Goal: Task Accomplishment & Management: Manage account settings

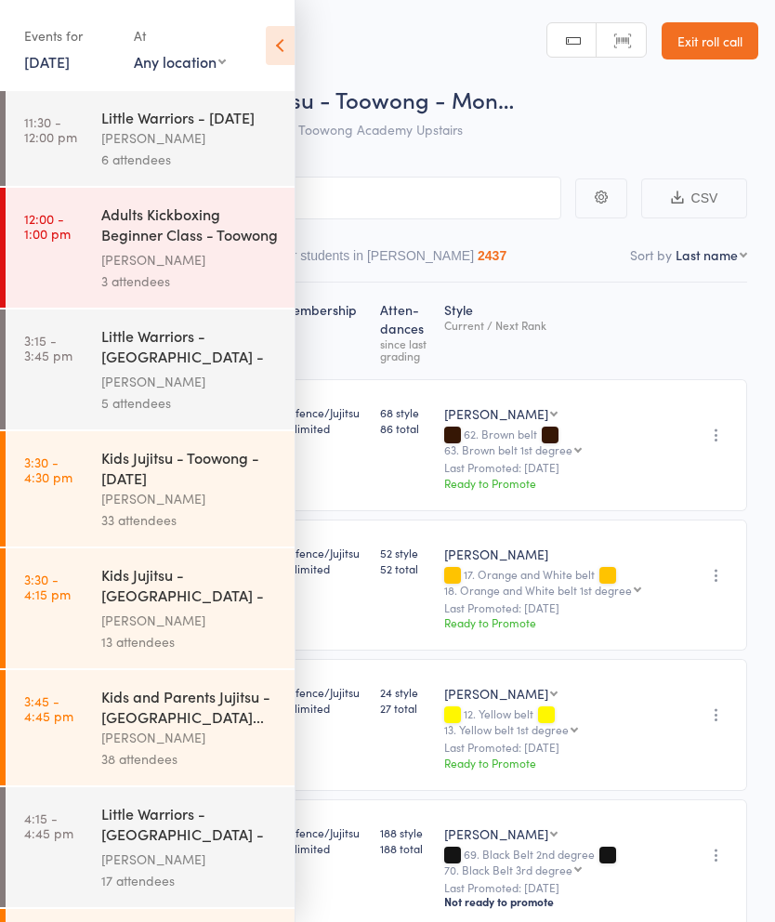
click at [275, 43] on icon at bounding box center [280, 45] width 29 height 39
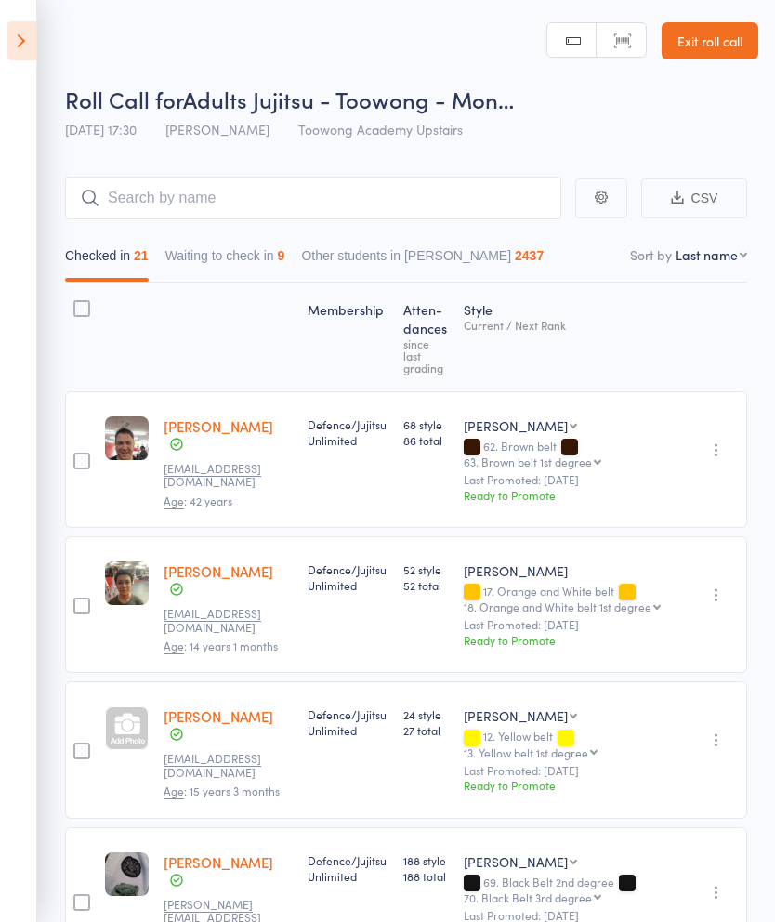
click at [728, 46] on link "Exit roll call" at bounding box center [710, 40] width 97 height 37
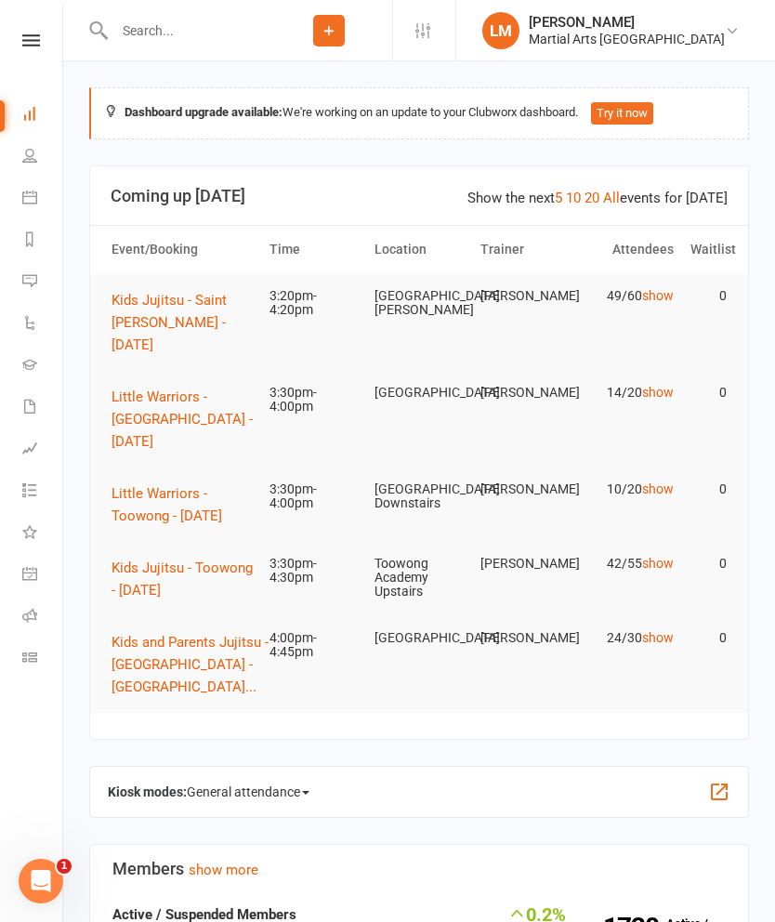
click at [164, 560] on span "Kids Jujitsu - Toowong - [DATE]" at bounding box center [182, 579] width 141 height 39
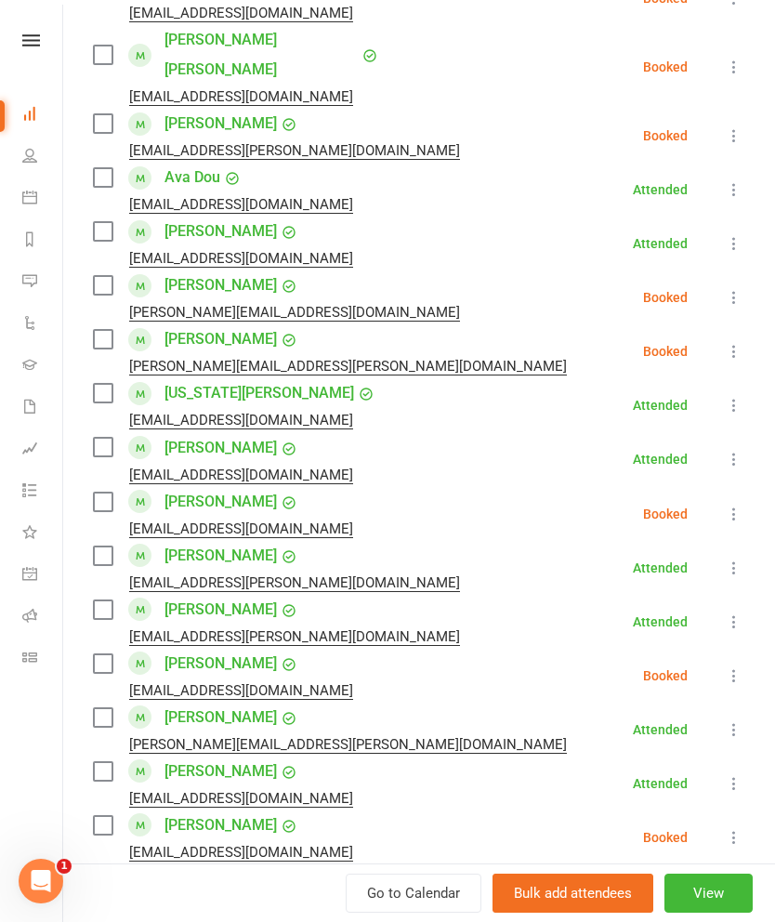
scroll to position [805, 0]
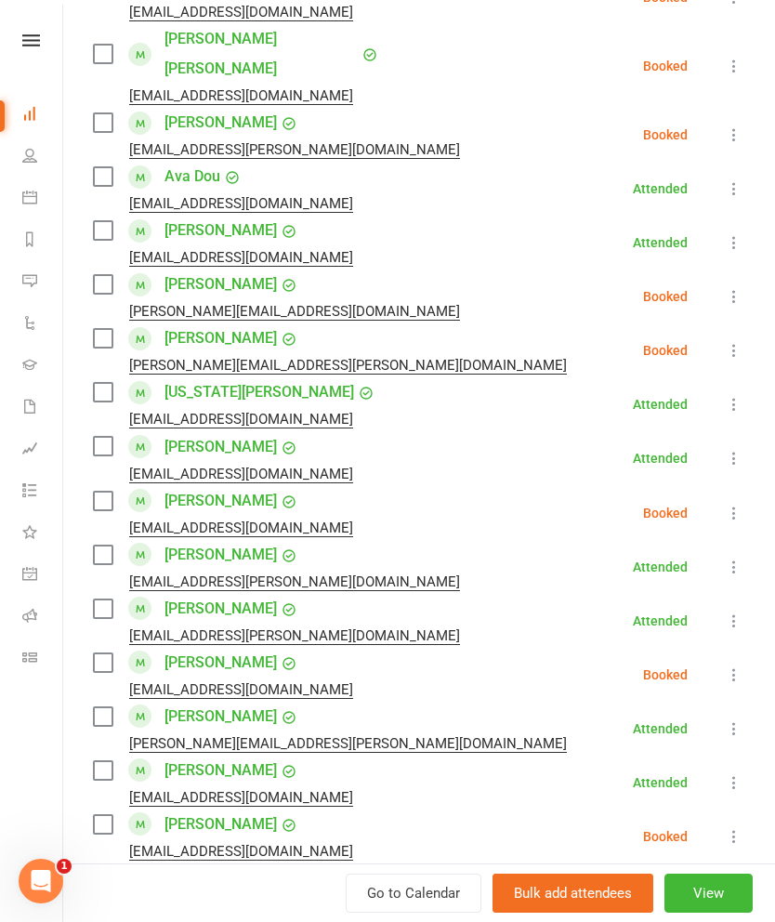
click at [732, 287] on icon at bounding box center [734, 296] width 19 height 19
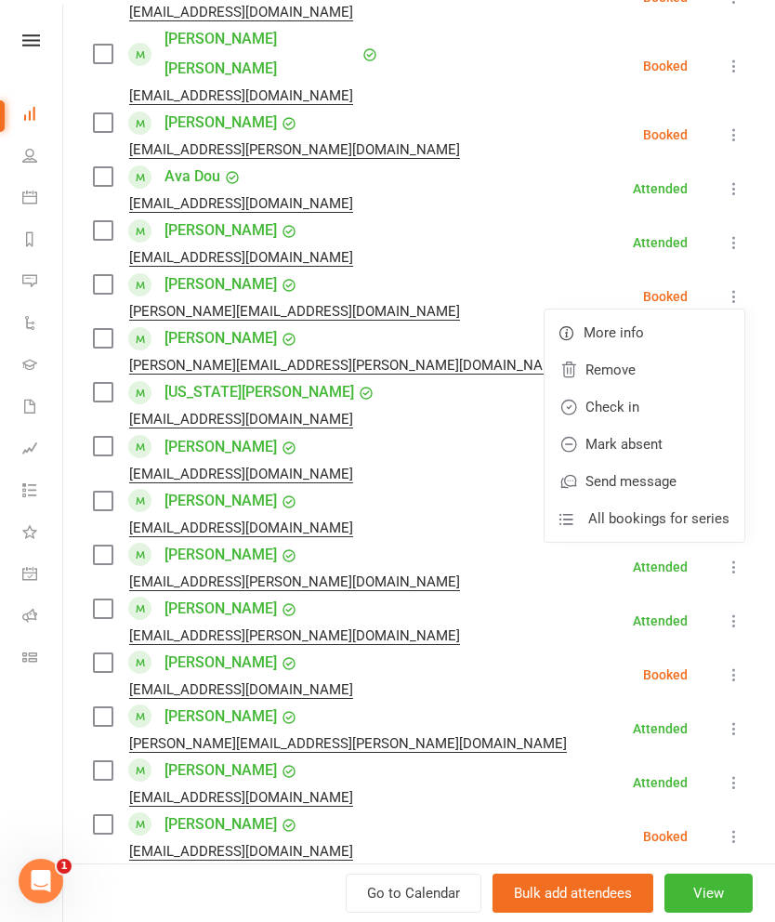
click at [627, 351] on link "Remove" at bounding box center [645, 369] width 200 height 37
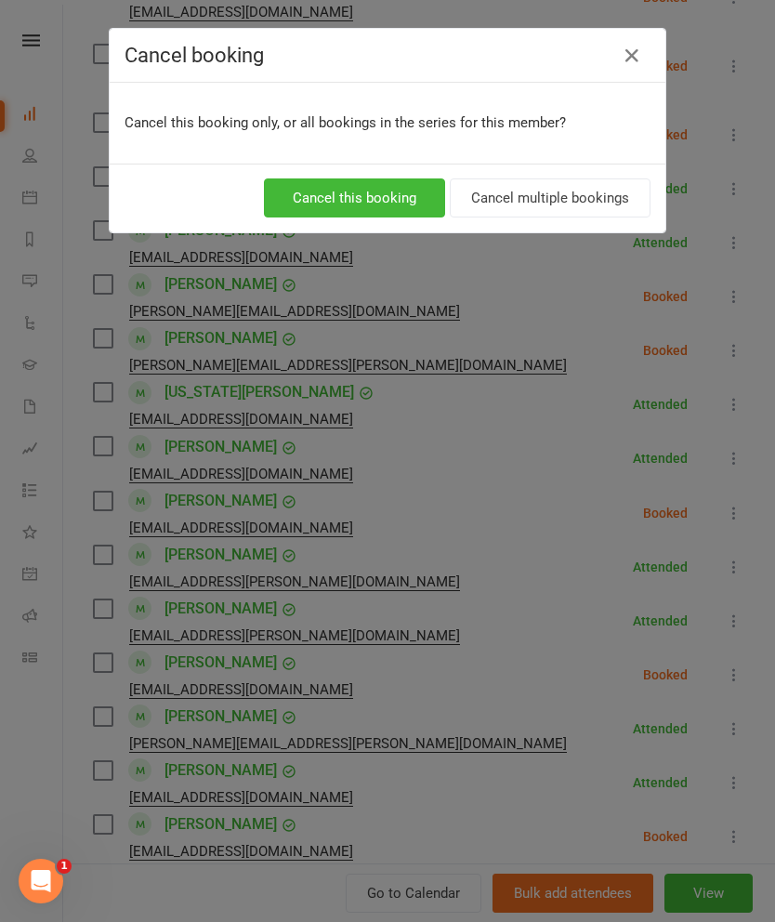
click at [537, 199] on button "Cancel multiple bookings" at bounding box center [550, 198] width 201 height 39
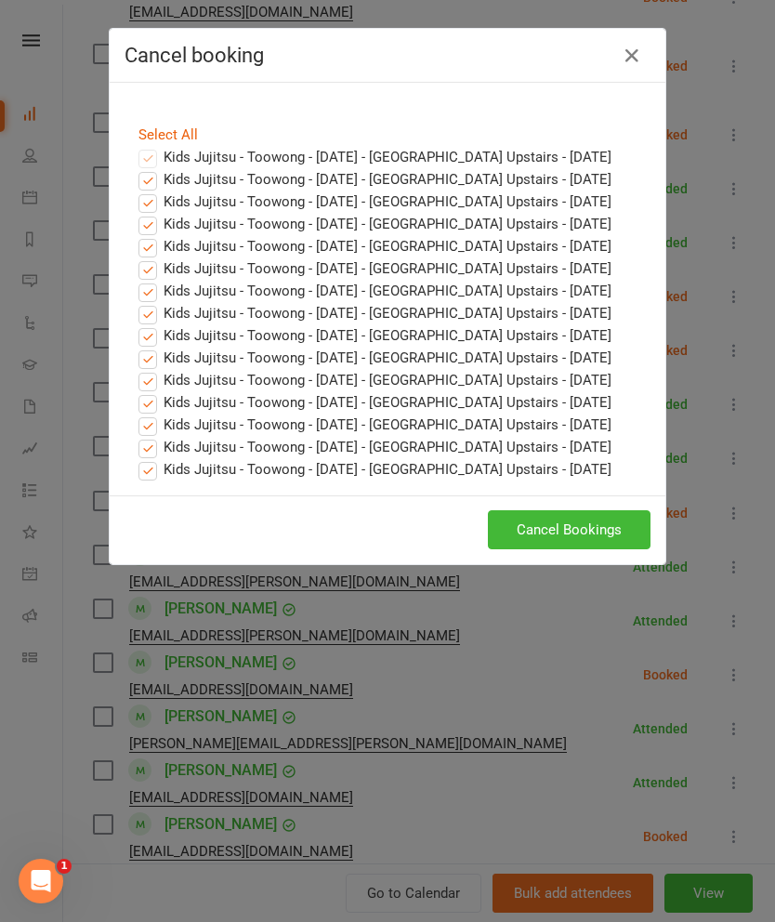
click at [548, 543] on button "Cancel Bookings" at bounding box center [569, 529] width 163 height 39
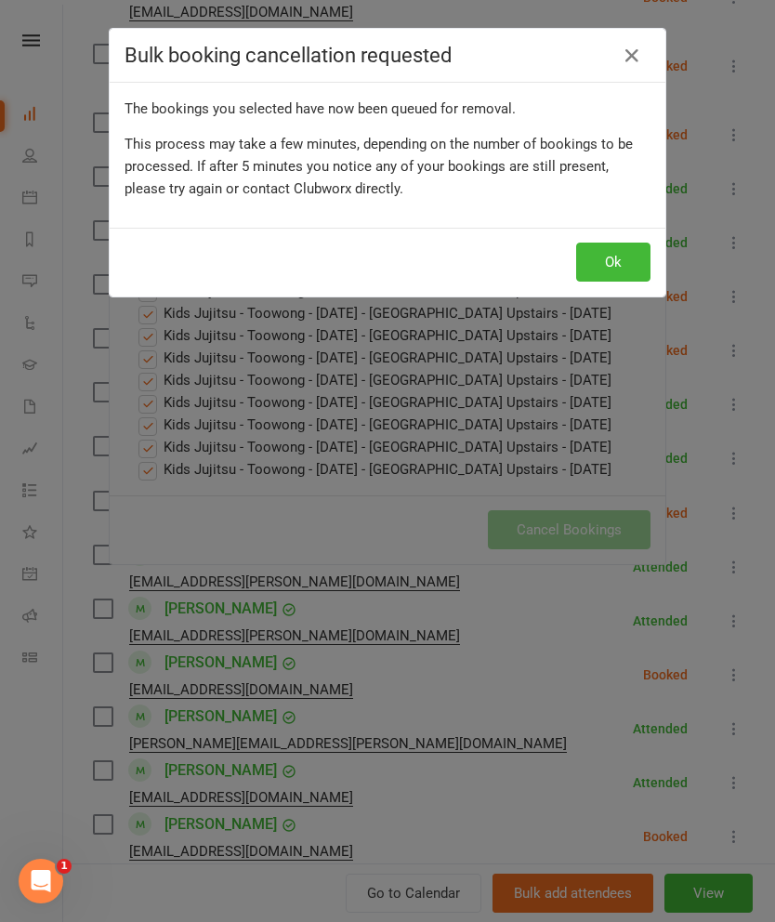
click at [619, 262] on button "Ok" at bounding box center [613, 262] width 74 height 39
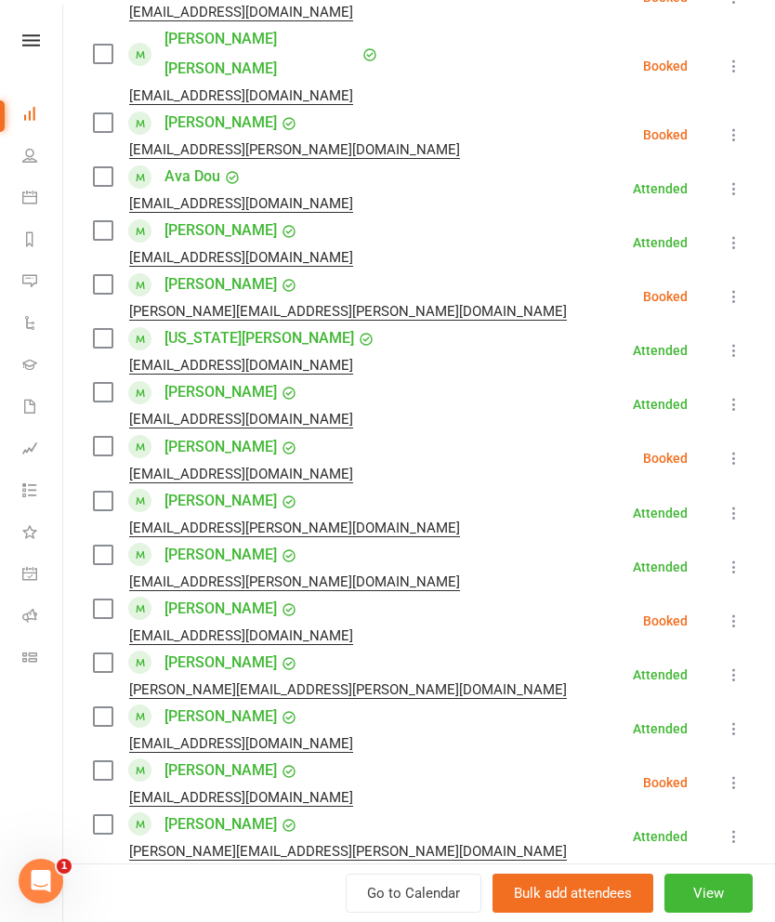
click at [112, 275] on label at bounding box center [102, 284] width 19 height 19
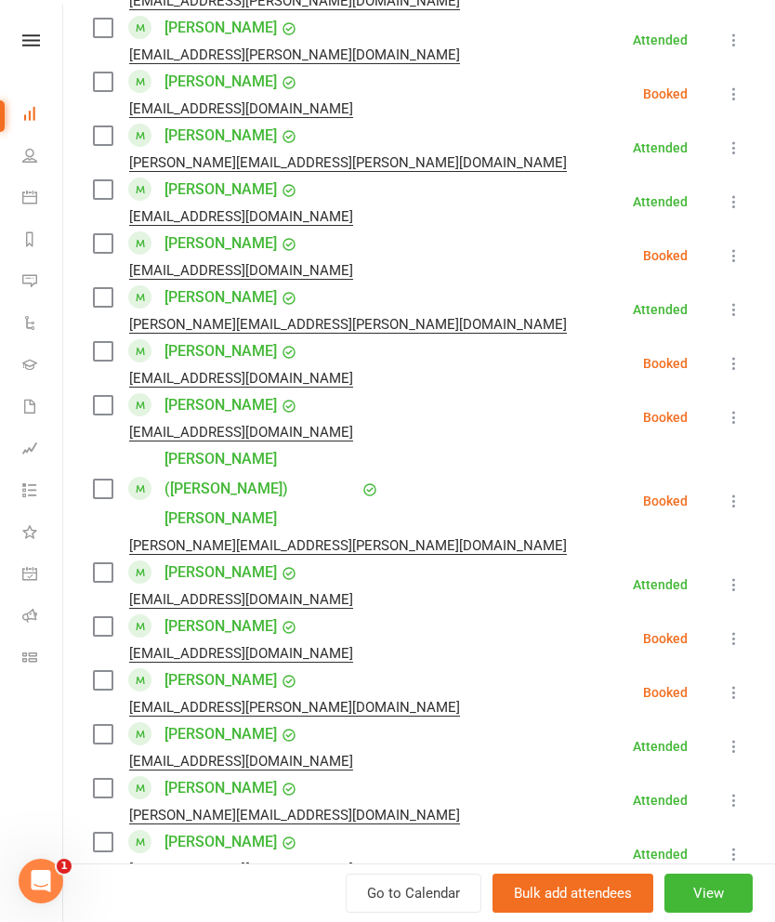
scroll to position [1338, 0]
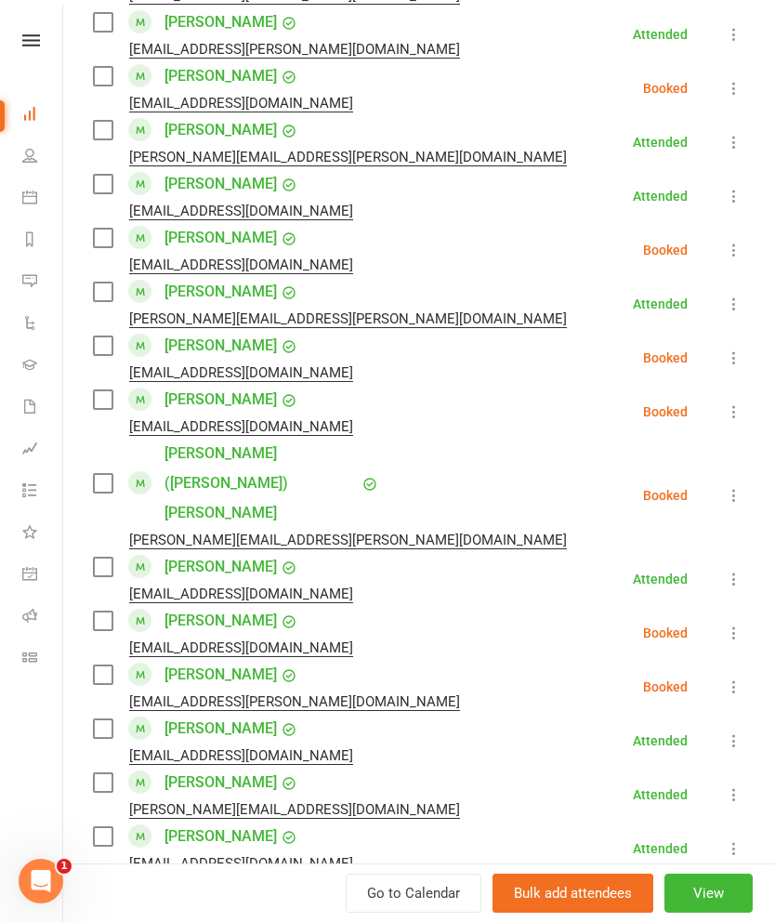
click at [96, 391] on label at bounding box center [102, 400] width 19 height 19
click at [95, 474] on label at bounding box center [102, 483] width 19 height 19
click at [106, 474] on label at bounding box center [102, 483] width 19 height 19
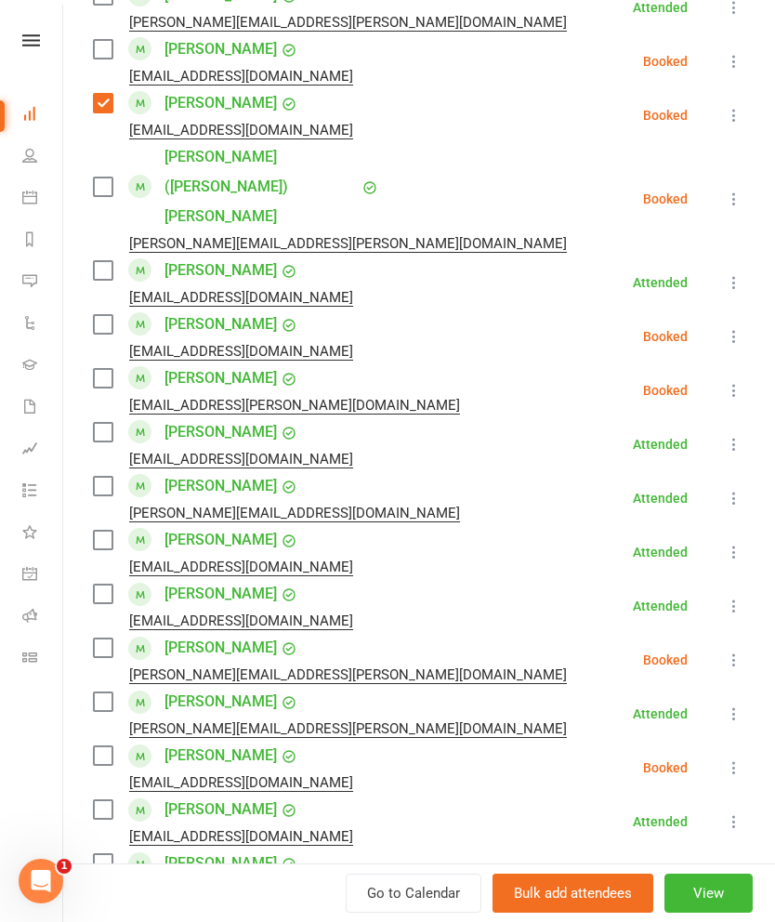
scroll to position [1636, 0]
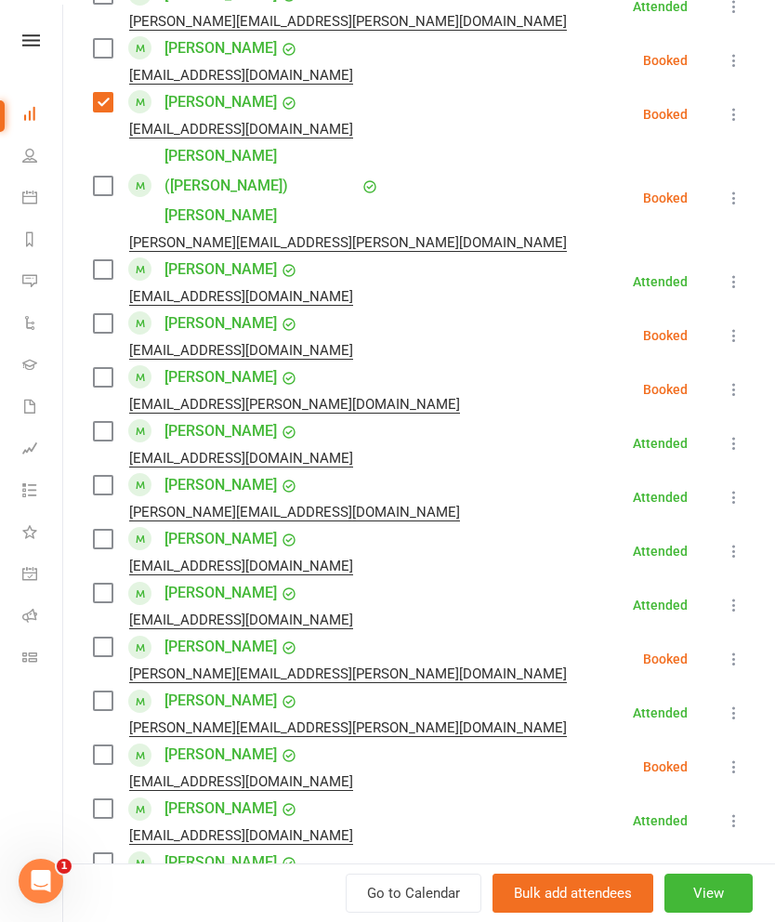
click at [95, 368] on label at bounding box center [102, 377] width 19 height 19
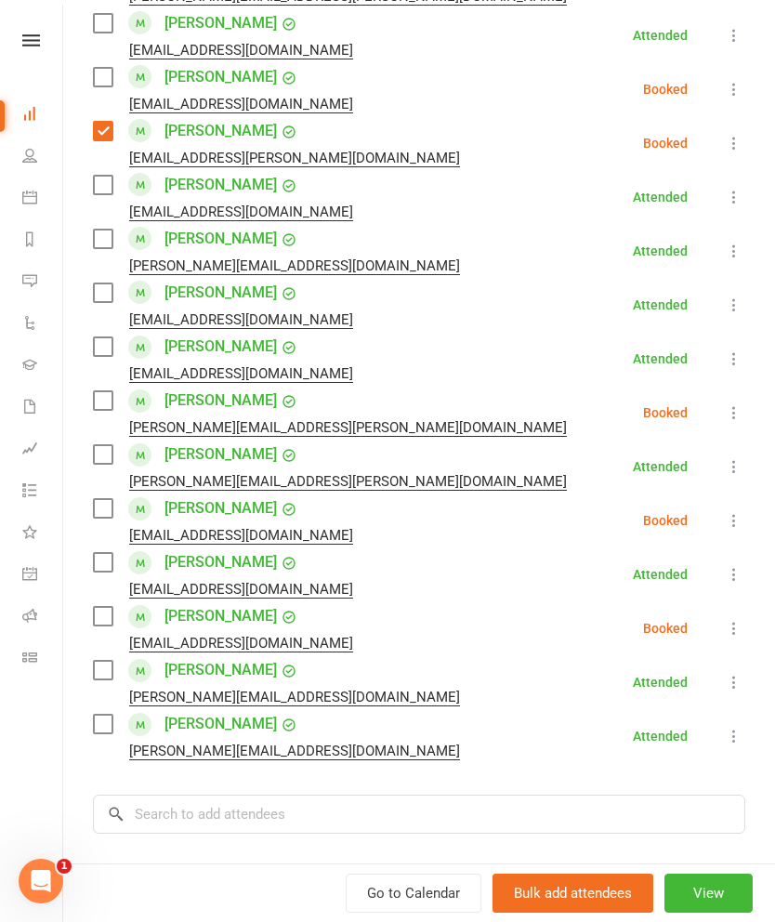
scroll to position [1889, 0]
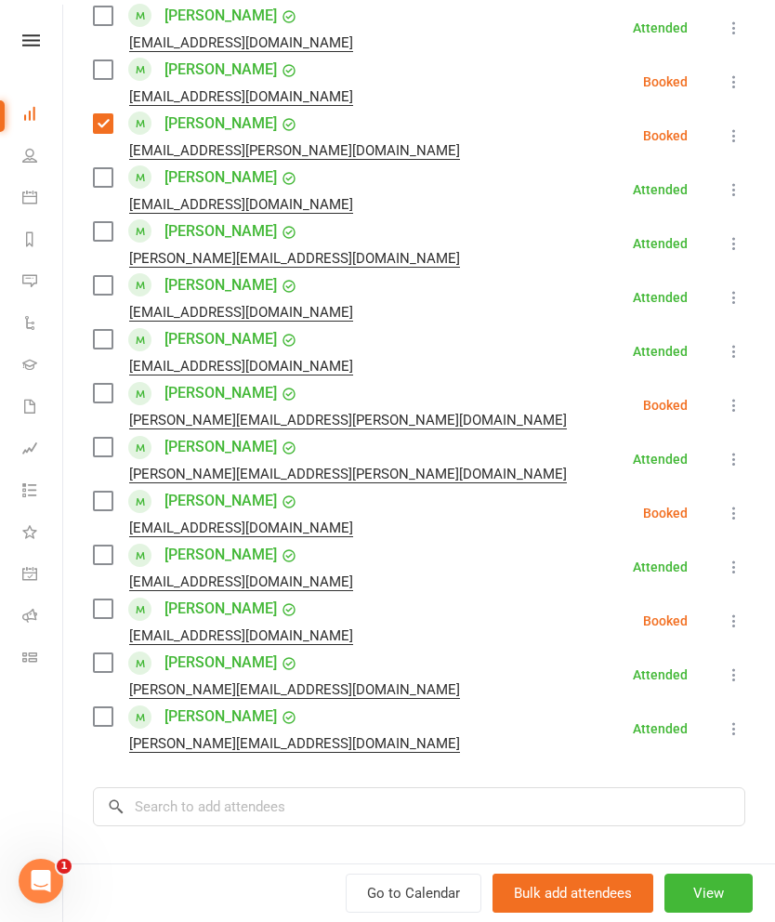
click at [93, 600] on label at bounding box center [102, 609] width 19 height 19
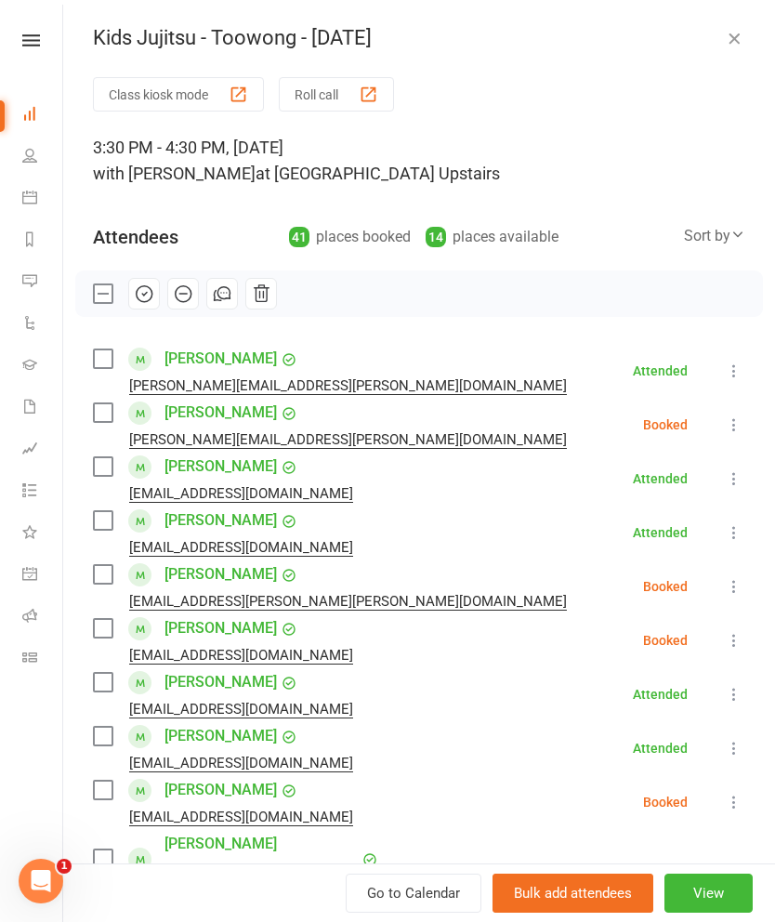
scroll to position [0, 0]
click at [139, 296] on icon "button" at bounding box center [144, 294] width 20 height 20
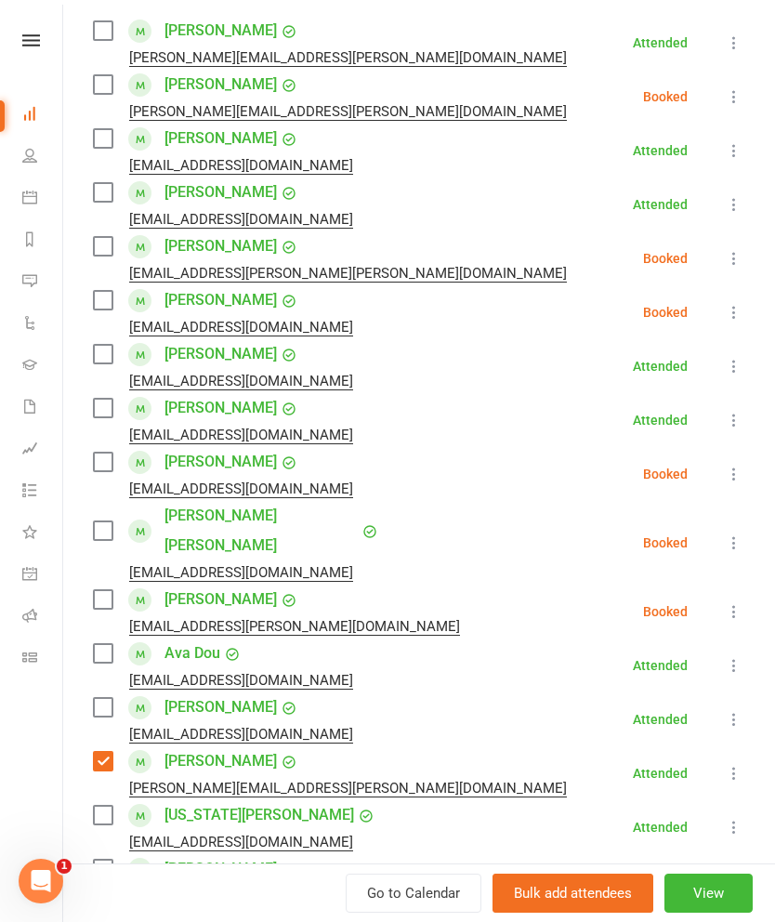
scroll to position [329, 0]
click at [99, 309] on label at bounding box center [102, 299] width 19 height 19
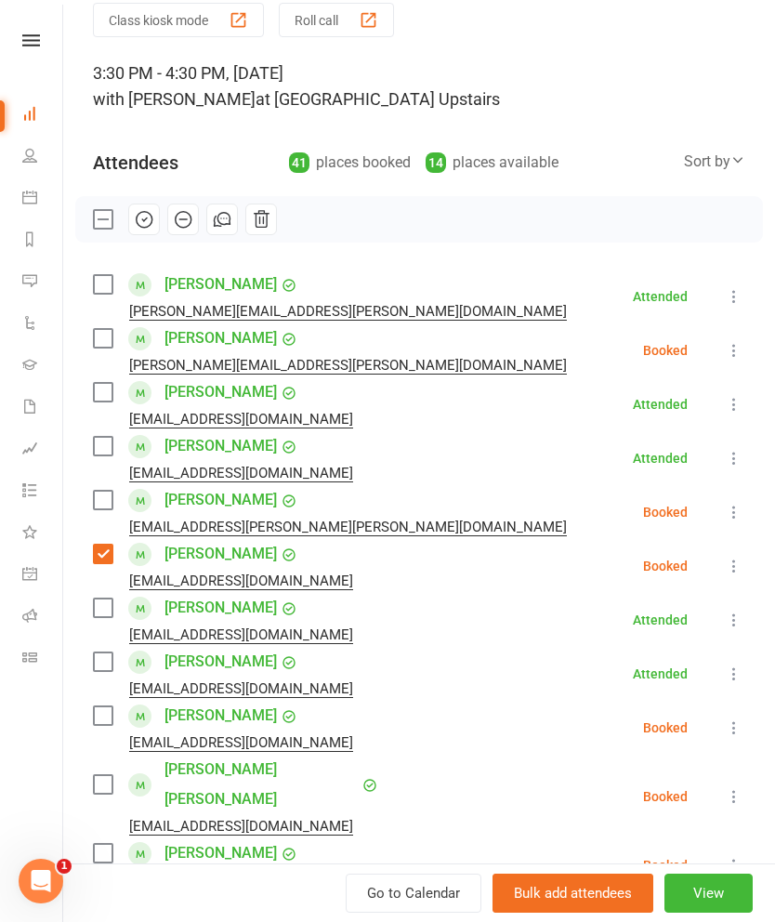
scroll to position [76, 0]
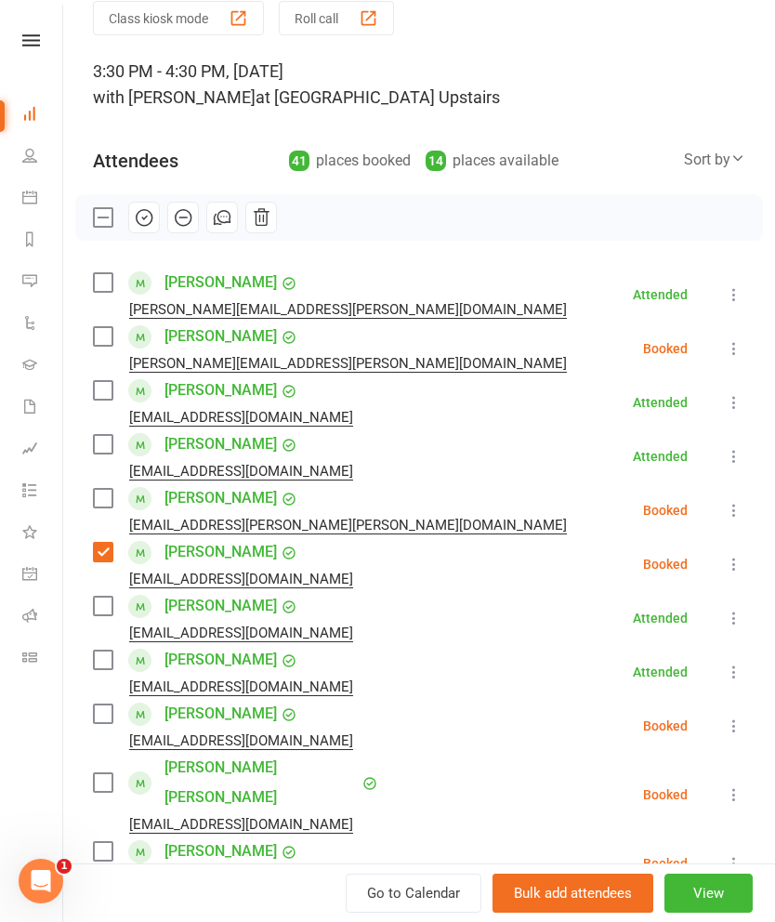
click at [146, 230] on button "button" at bounding box center [144, 218] width 32 height 32
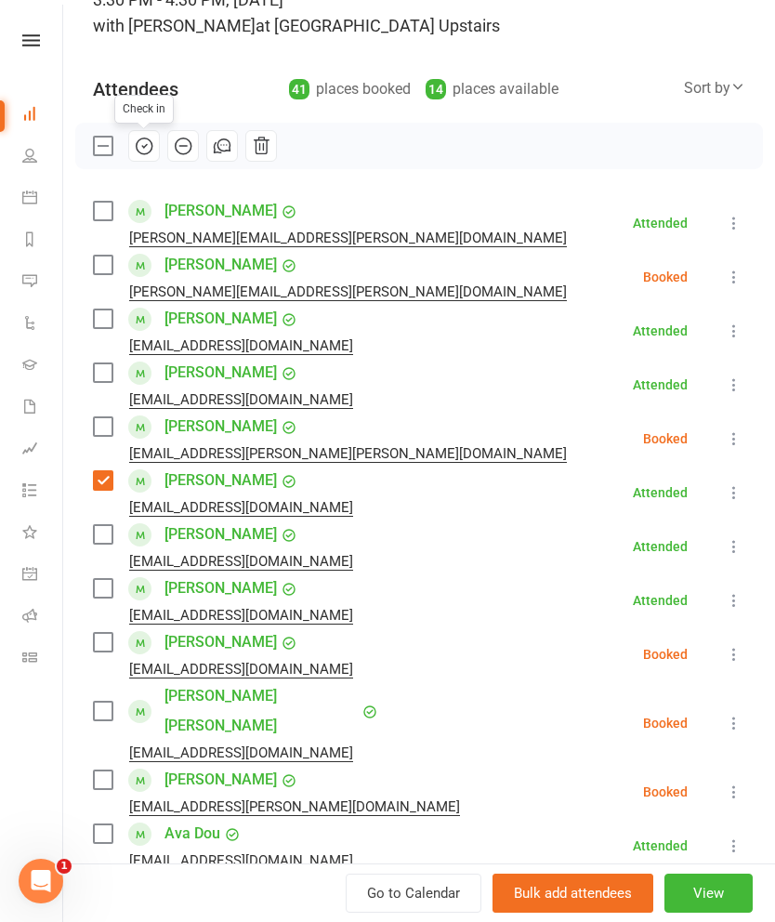
scroll to position [146, 0]
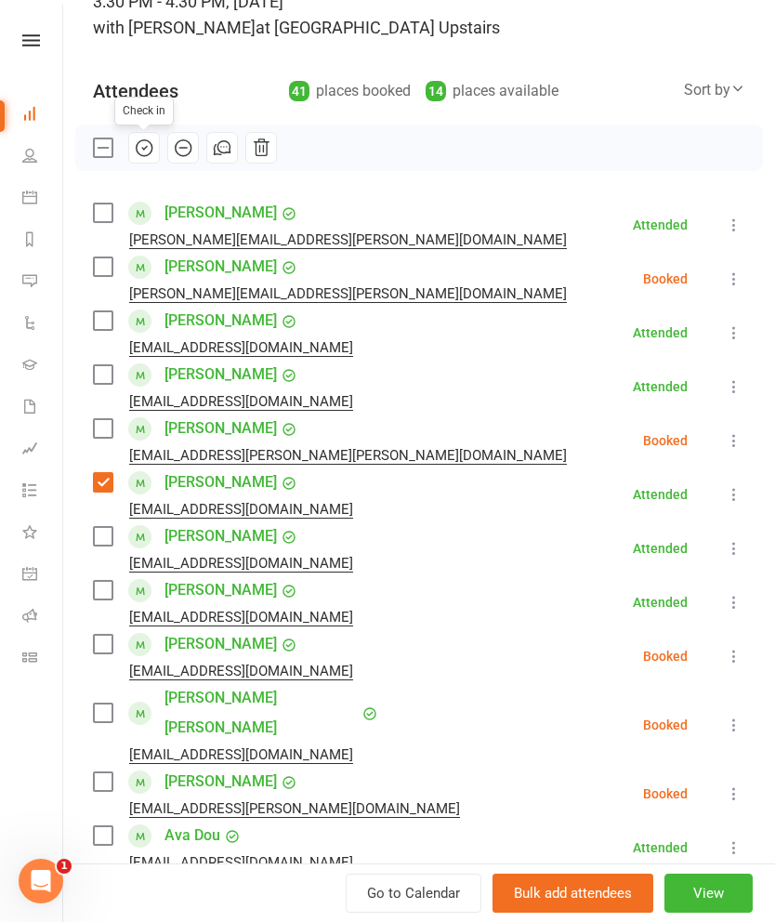
click at [98, 142] on label at bounding box center [102, 148] width 19 height 19
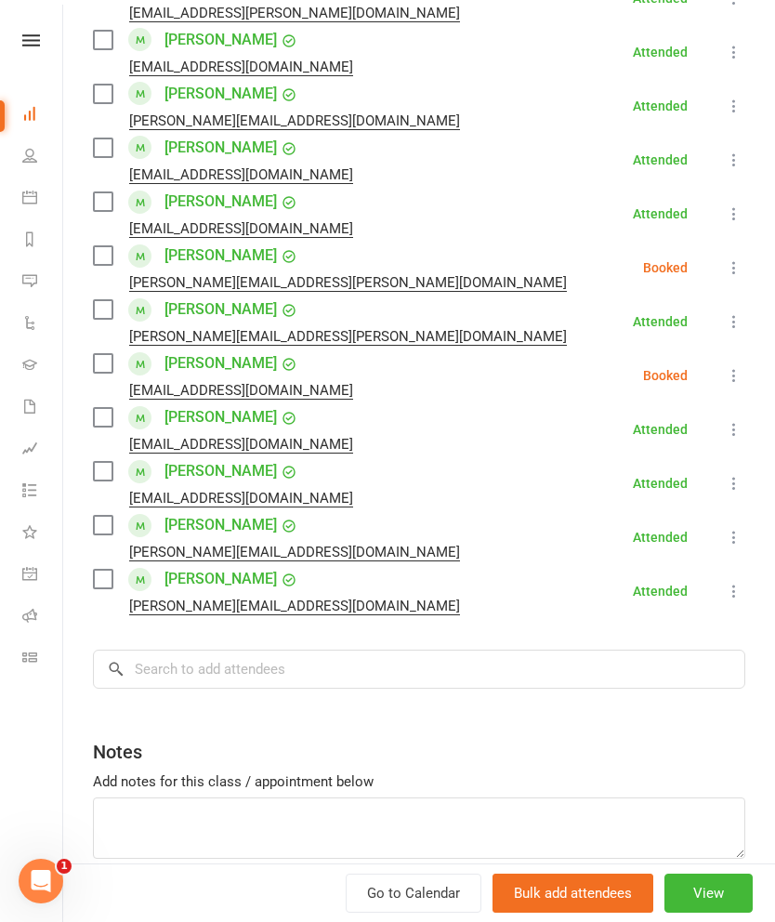
scroll to position [2026, 0]
click at [219, 651] on input "search" at bounding box center [419, 670] width 653 height 39
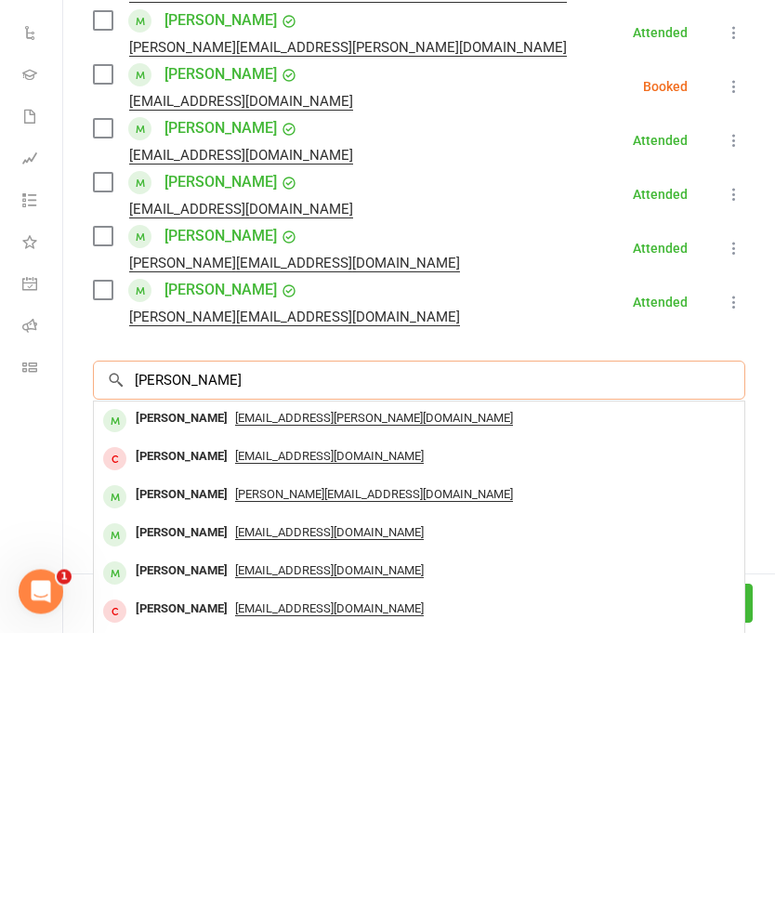
type input "[PERSON_NAME]"
click at [143, 695] on div "[PERSON_NAME]" at bounding box center [181, 708] width 107 height 27
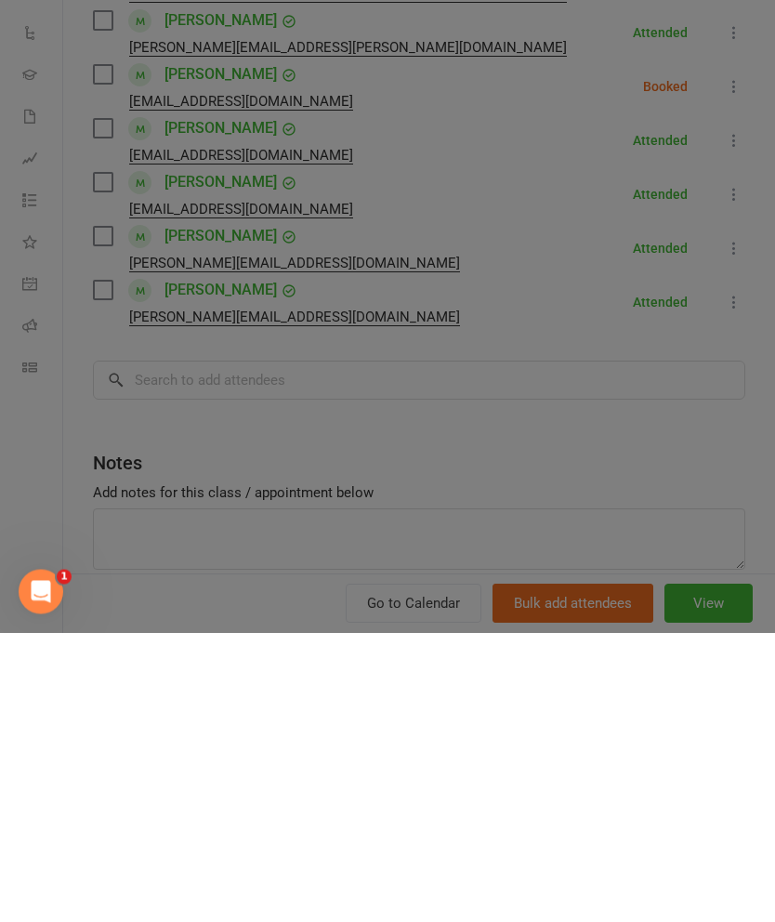
scroll to position [290, 0]
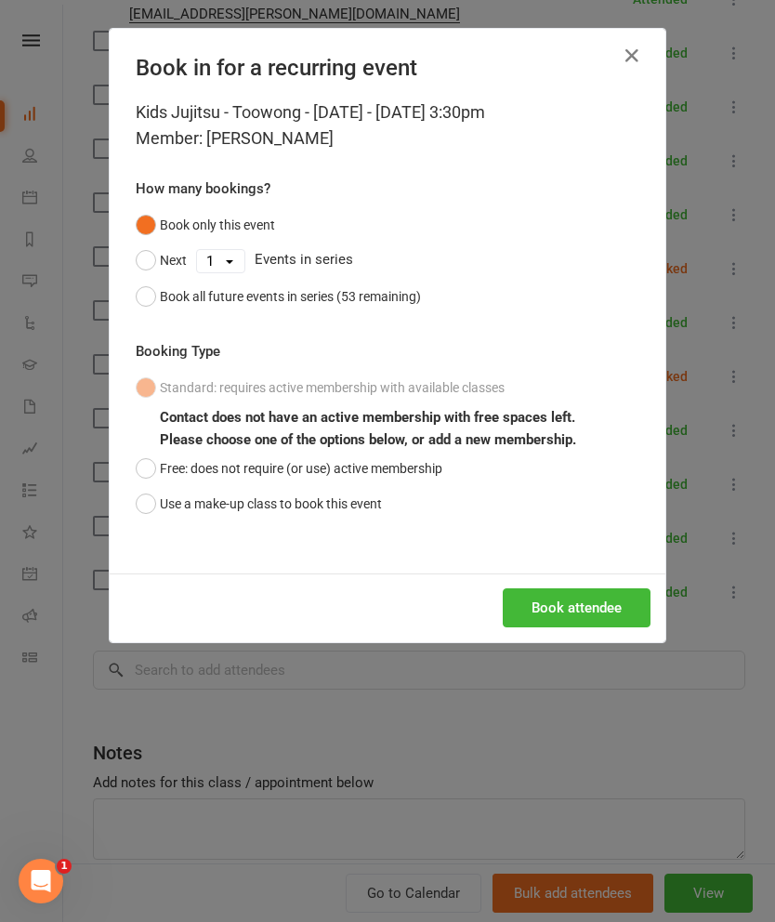
click at [176, 504] on button "Use a make-up class to book this event" at bounding box center [259, 503] width 246 height 35
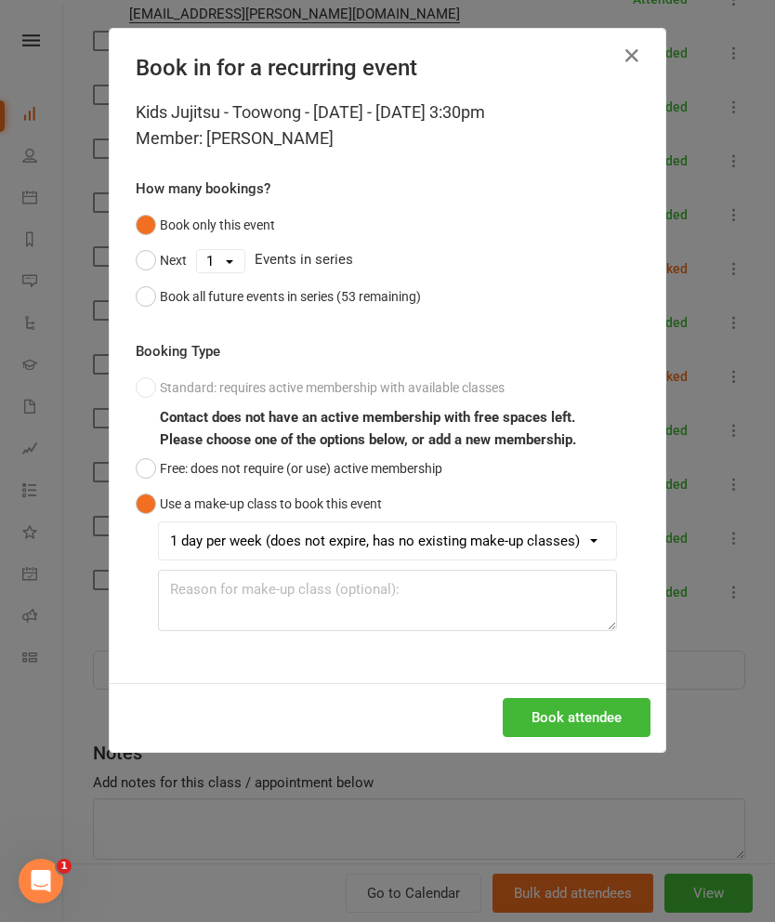
click at [581, 707] on button "Book attendee" at bounding box center [577, 717] width 148 height 39
click at [629, 47] on icon "button" at bounding box center [632, 56] width 22 height 22
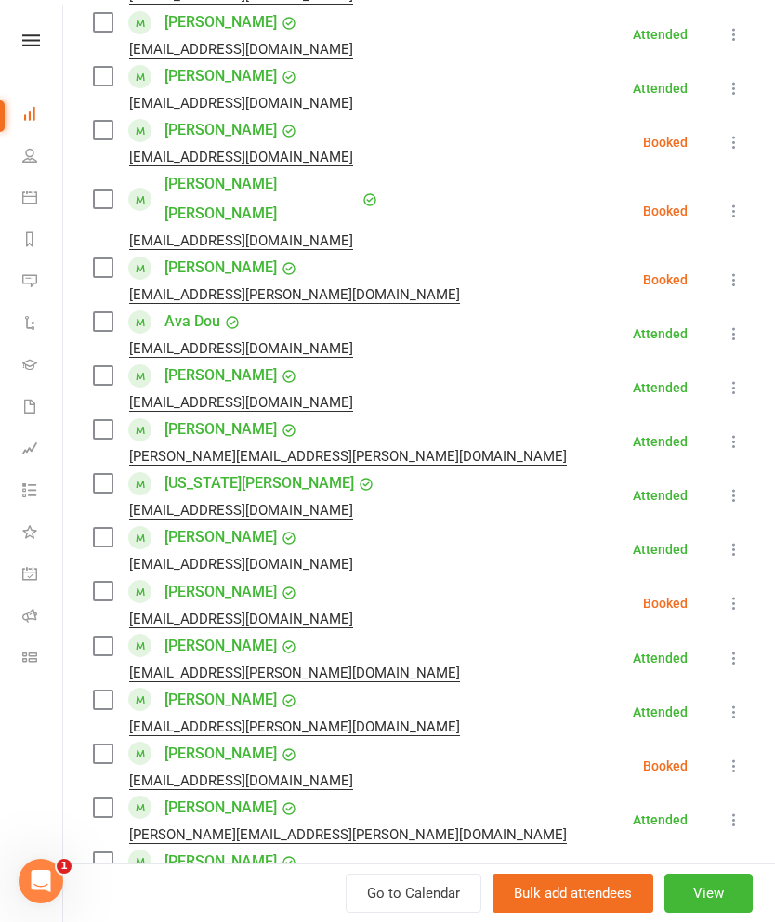
scroll to position [658, 0]
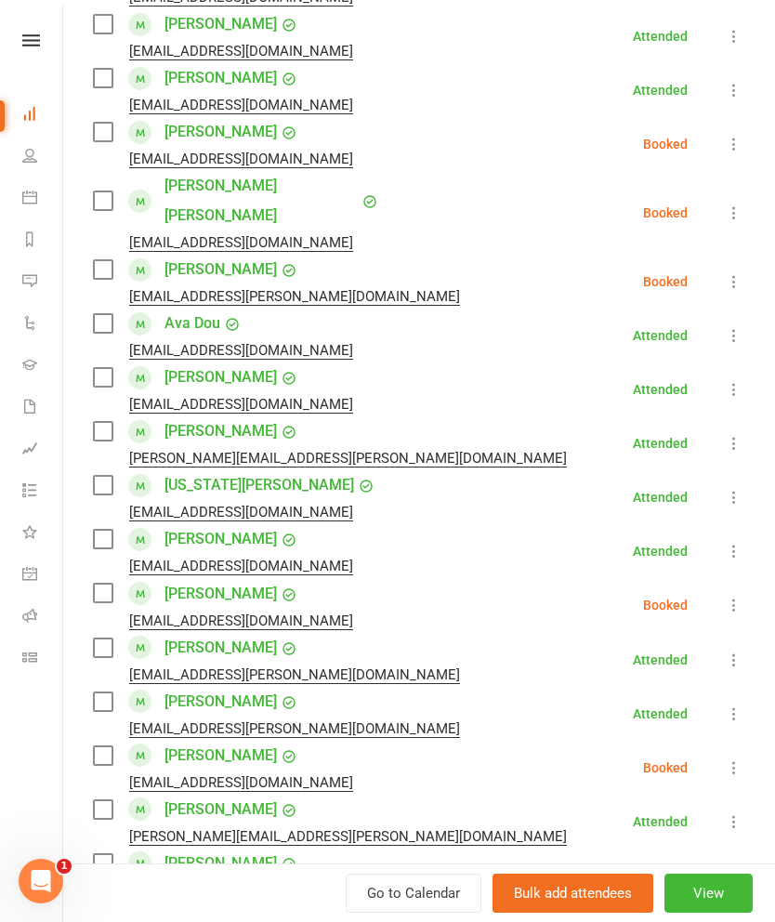
click at [112, 260] on label at bounding box center [102, 269] width 19 height 19
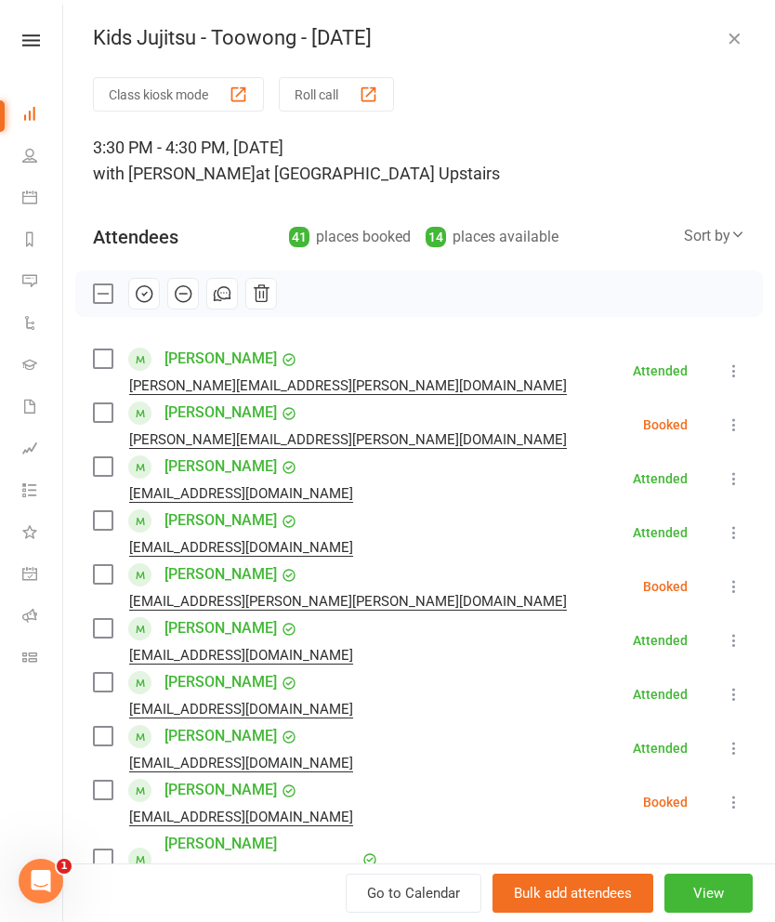
scroll to position [0, 0]
click at [143, 302] on icon "button" at bounding box center [145, 294] width 16 height 16
click at [93, 293] on label at bounding box center [102, 294] width 19 height 19
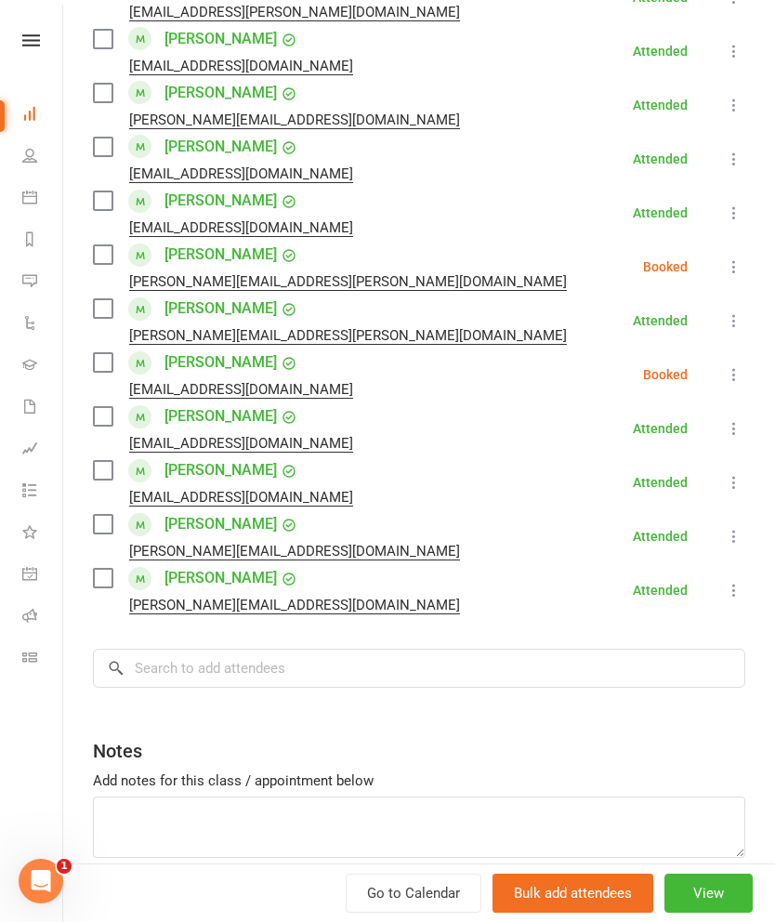
scroll to position [2026, 0]
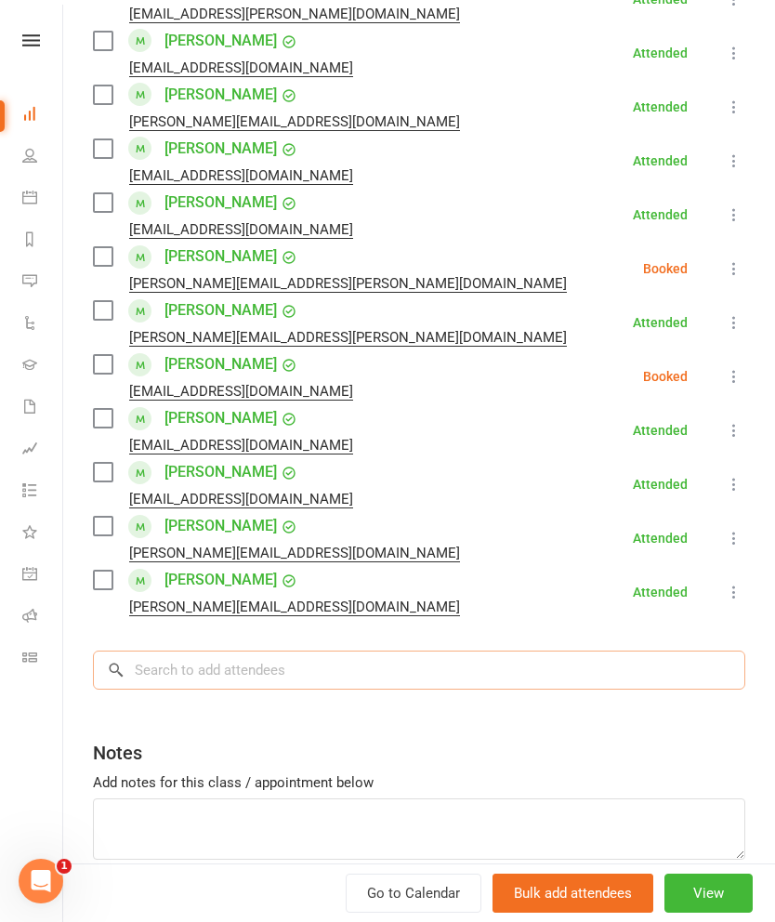
click at [494, 651] on input "search" at bounding box center [419, 670] width 653 height 39
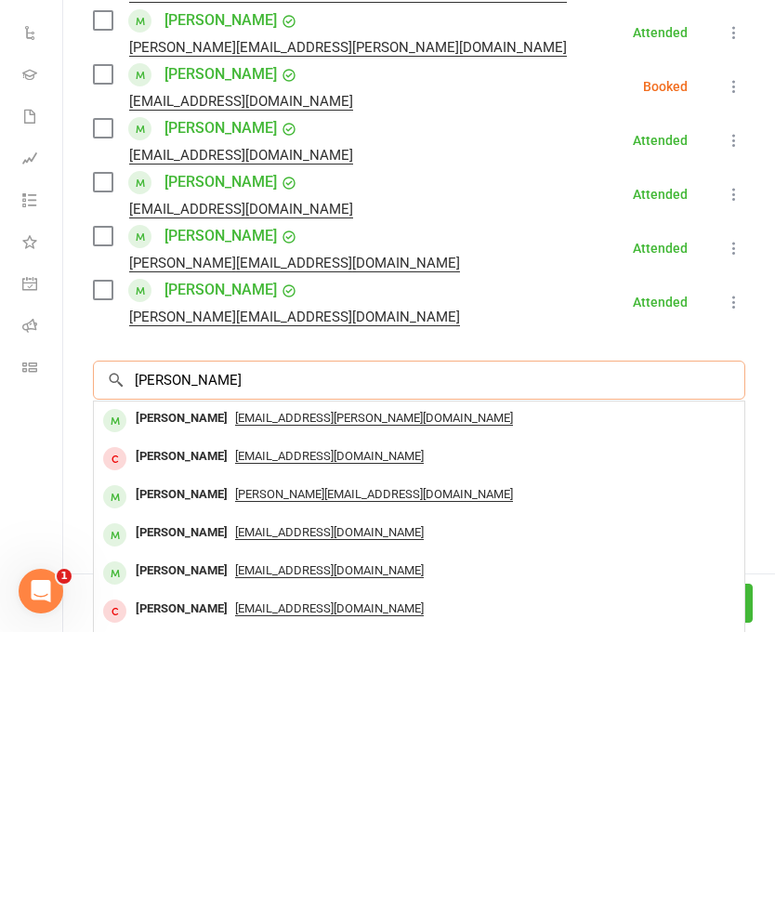
type input "[PERSON_NAME]"
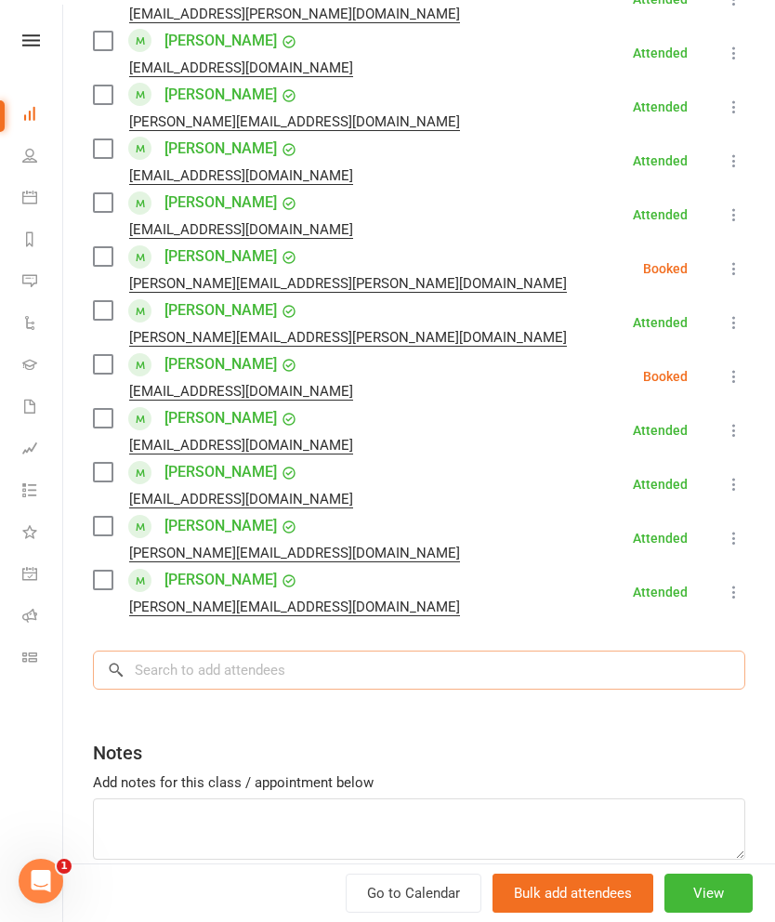
scroll to position [579, 0]
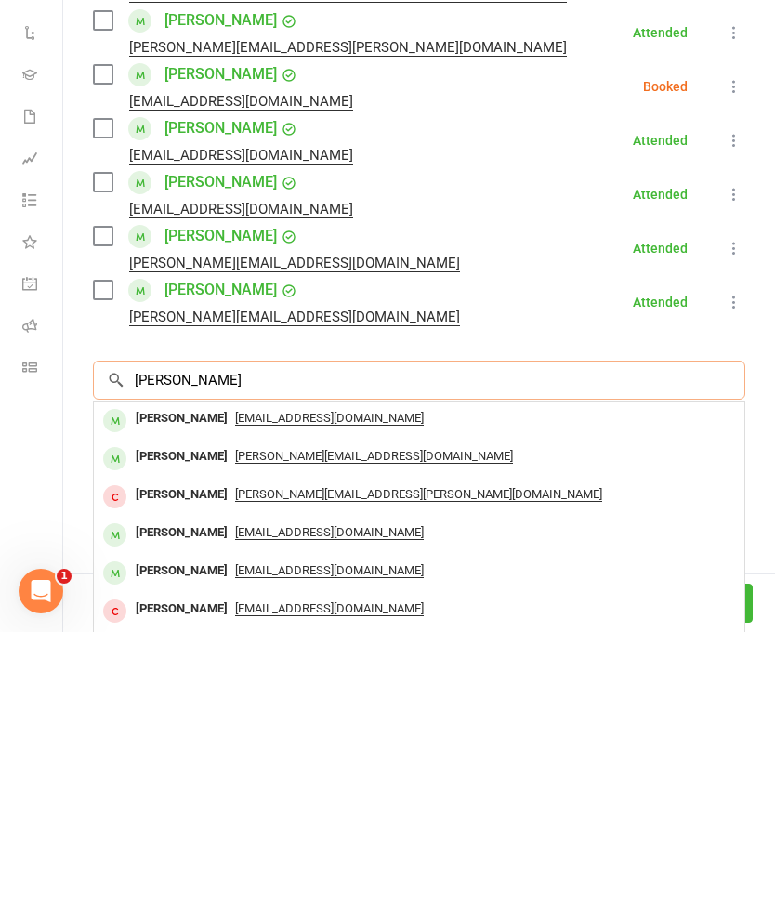
type input "[PERSON_NAME]"
click at [142, 695] on div "[PERSON_NAME]" at bounding box center [181, 708] width 107 height 27
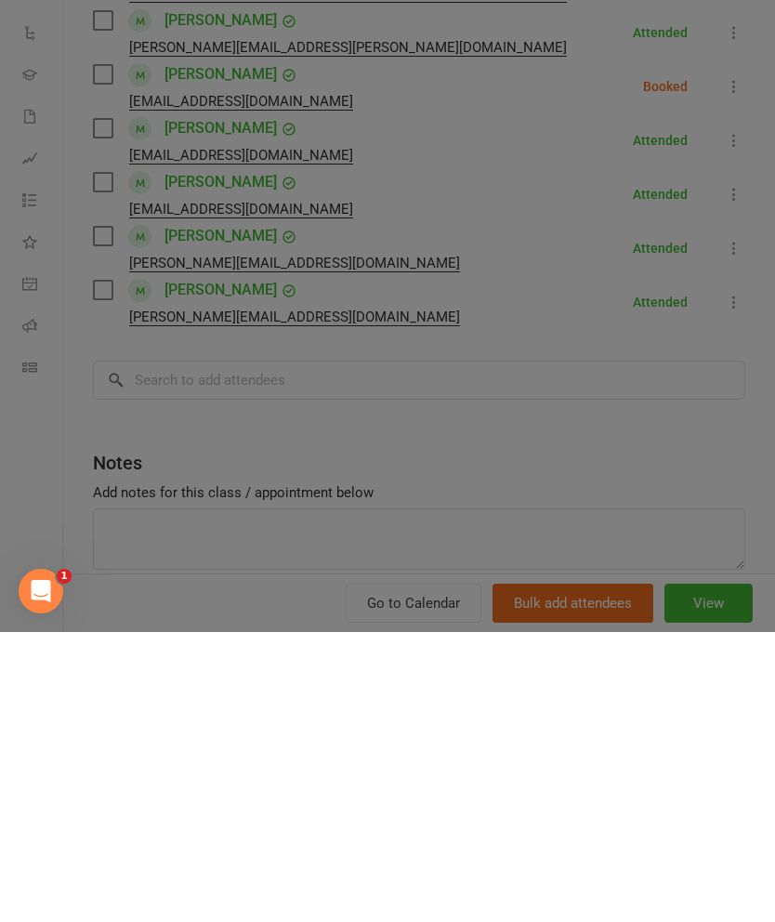
scroll to position [870, 0]
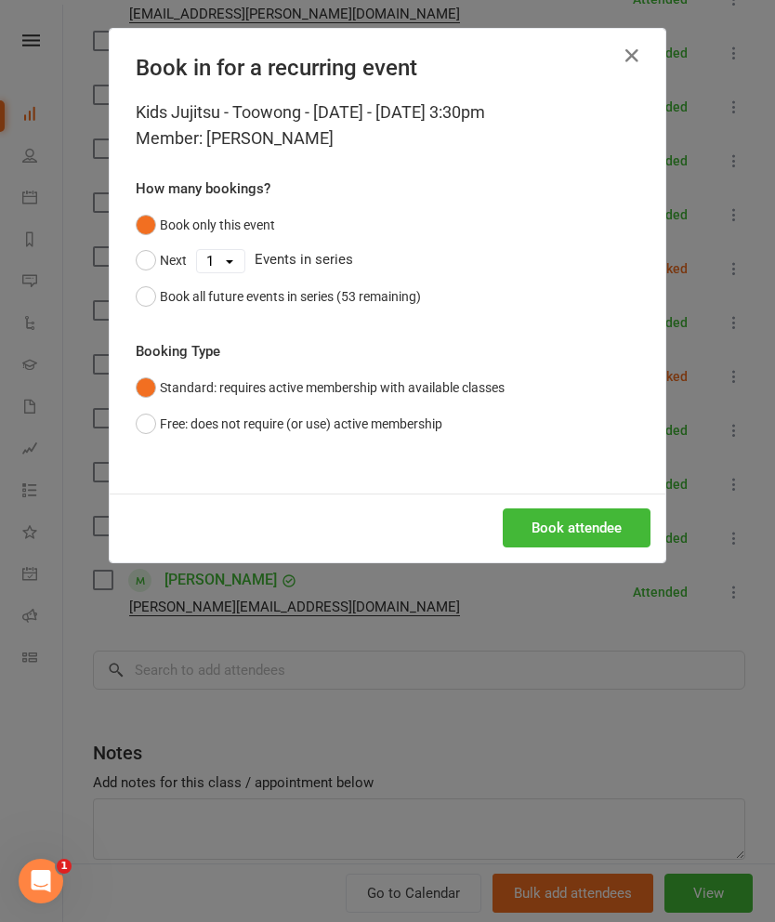
click at [611, 529] on button "Book attendee" at bounding box center [577, 528] width 148 height 39
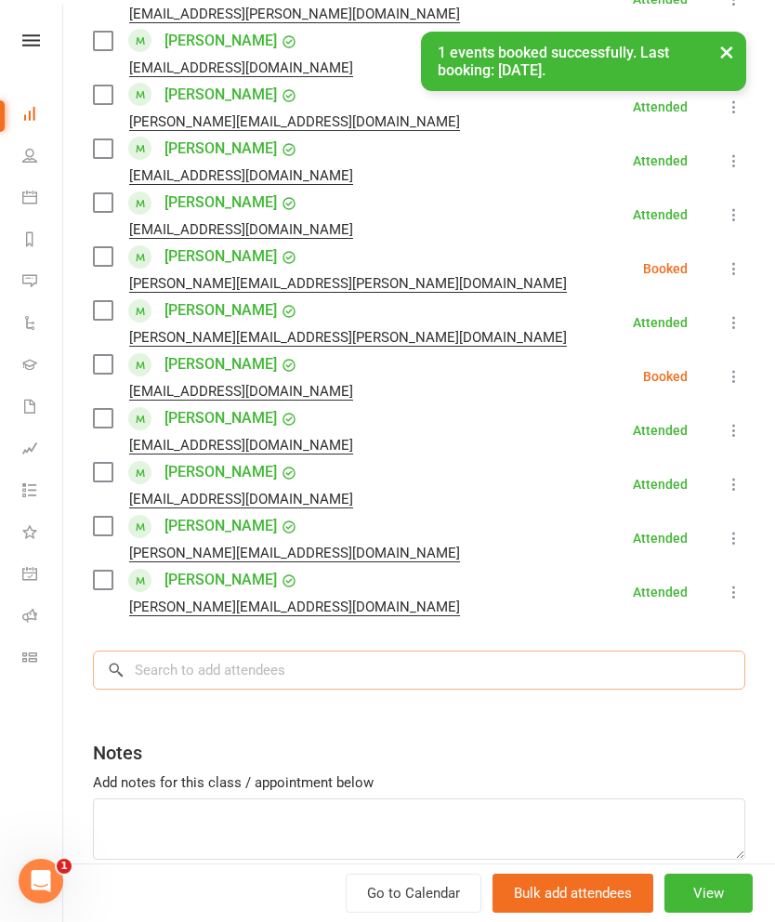
click at [604, 651] on input "search" at bounding box center [419, 670] width 653 height 39
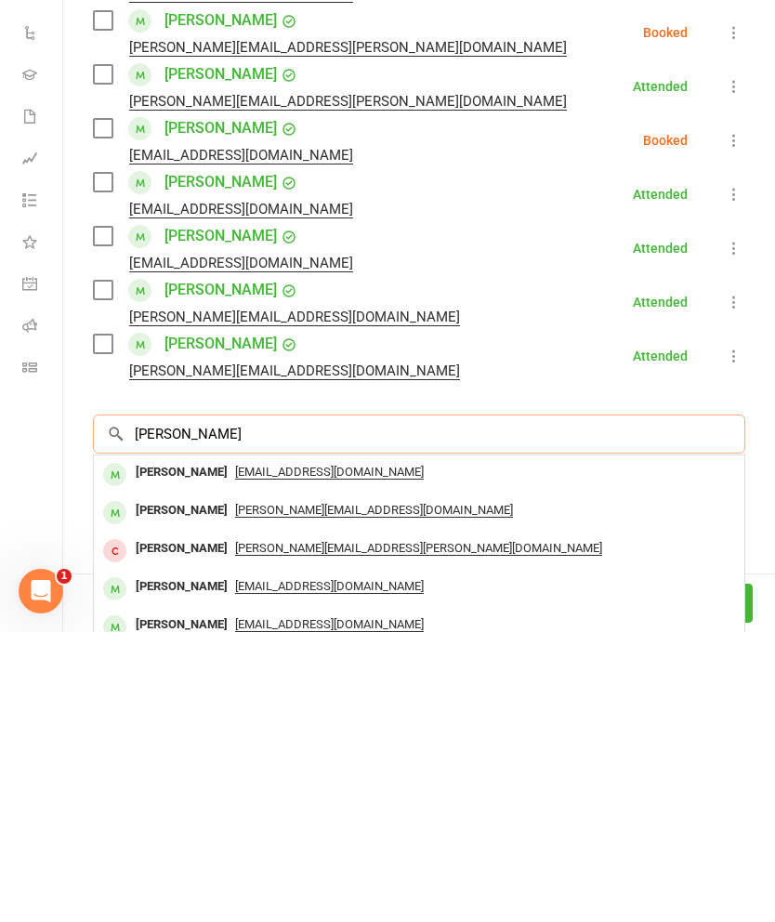
scroll to position [869, 0]
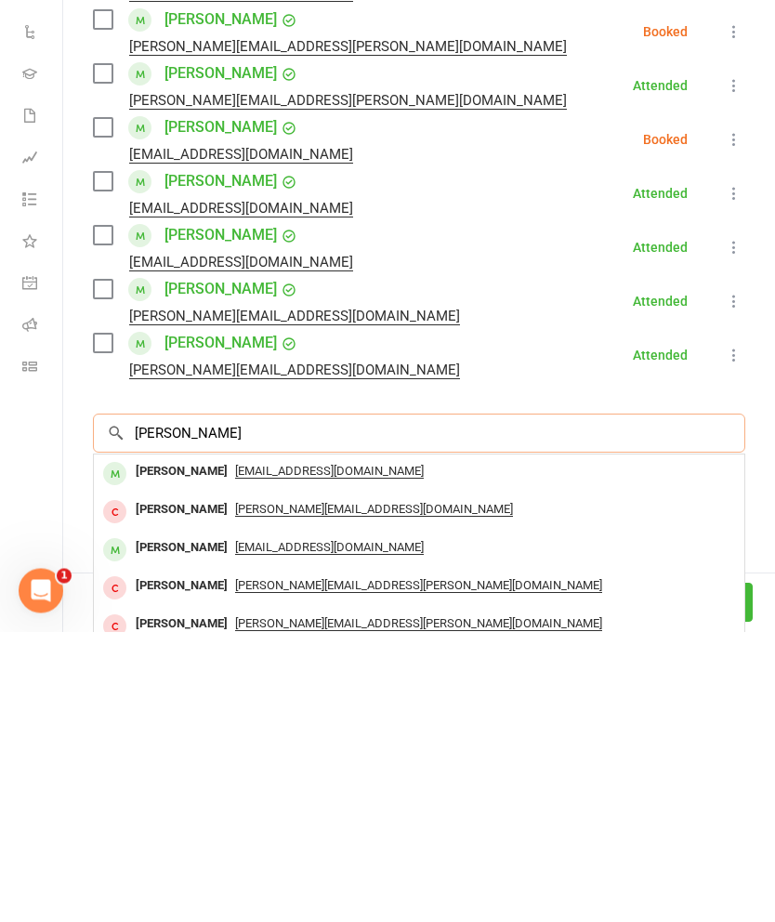
type input "[PERSON_NAME]"
click at [151, 749] on div "[PERSON_NAME]" at bounding box center [181, 762] width 107 height 27
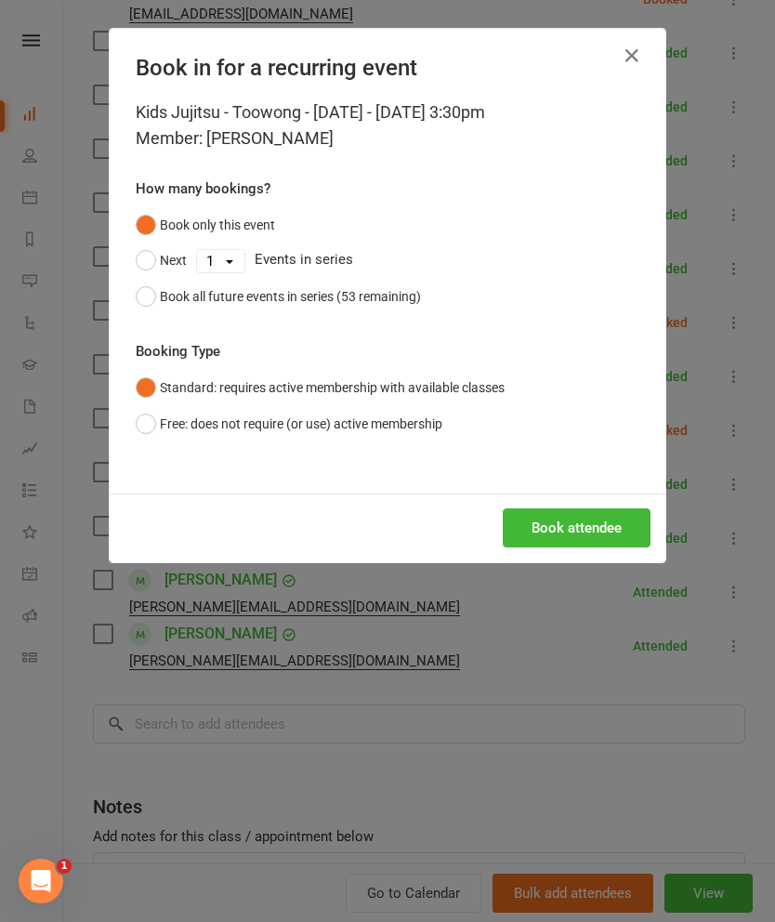
click at [589, 509] on button "Book attendee" at bounding box center [577, 528] width 148 height 39
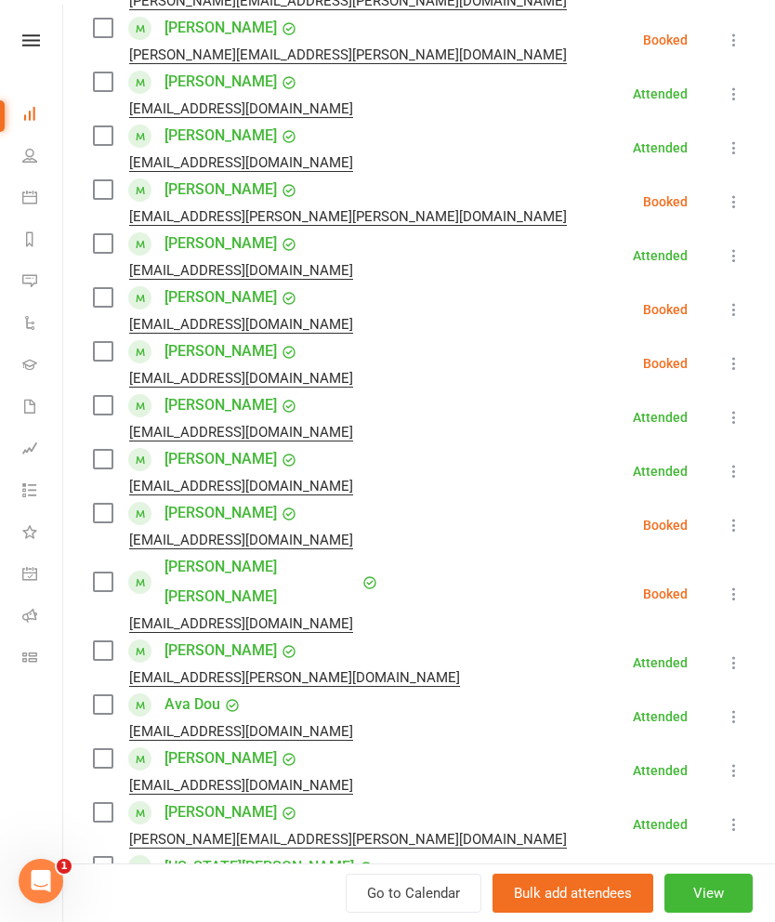
scroll to position [377, 0]
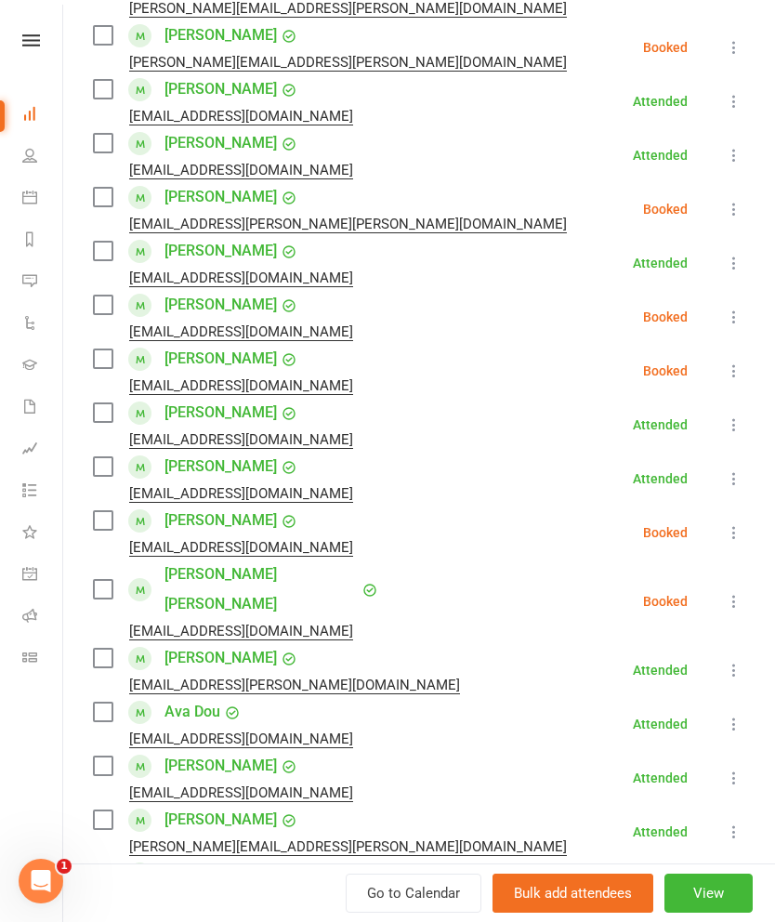
click at [97, 359] on label at bounding box center [102, 359] width 19 height 19
click at [107, 311] on label at bounding box center [102, 305] width 19 height 19
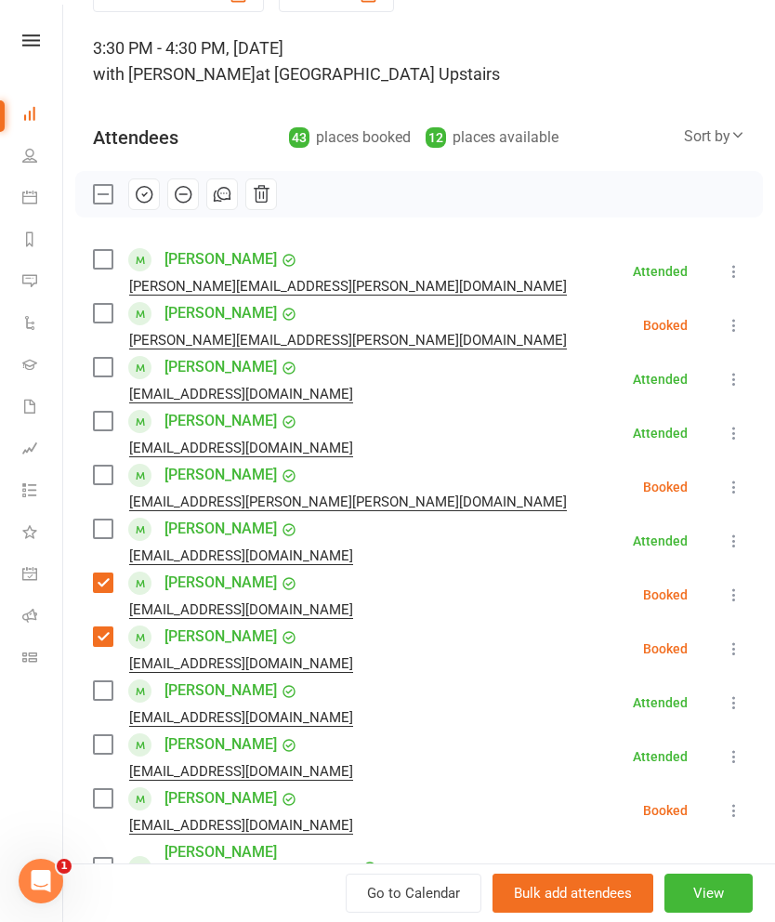
scroll to position [99, 0]
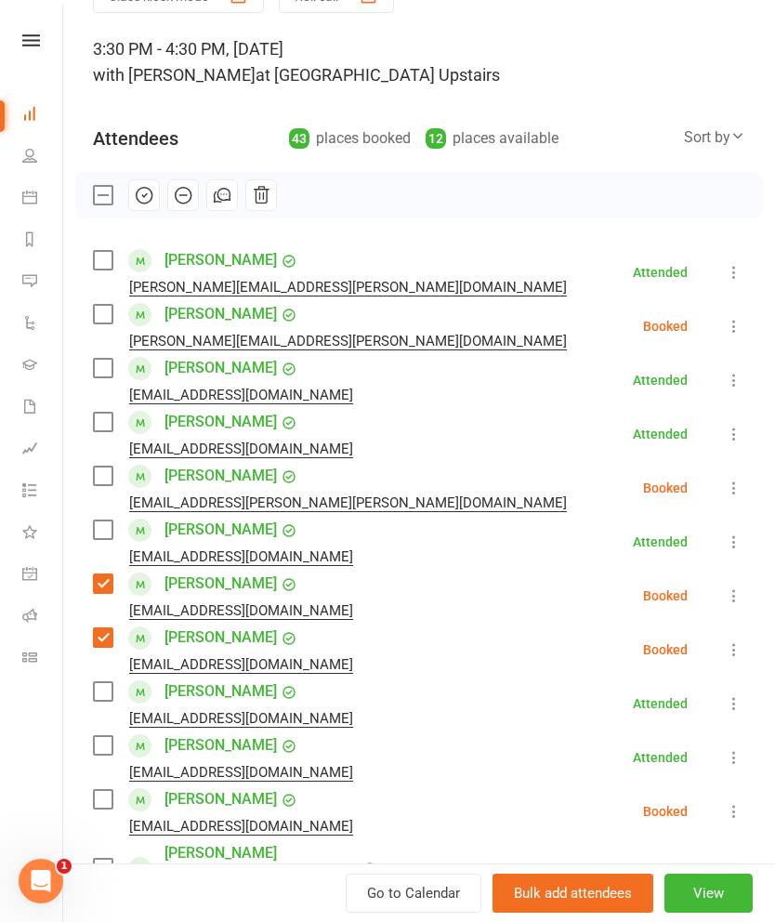
click at [149, 197] on icon "button" at bounding box center [144, 195] width 20 height 20
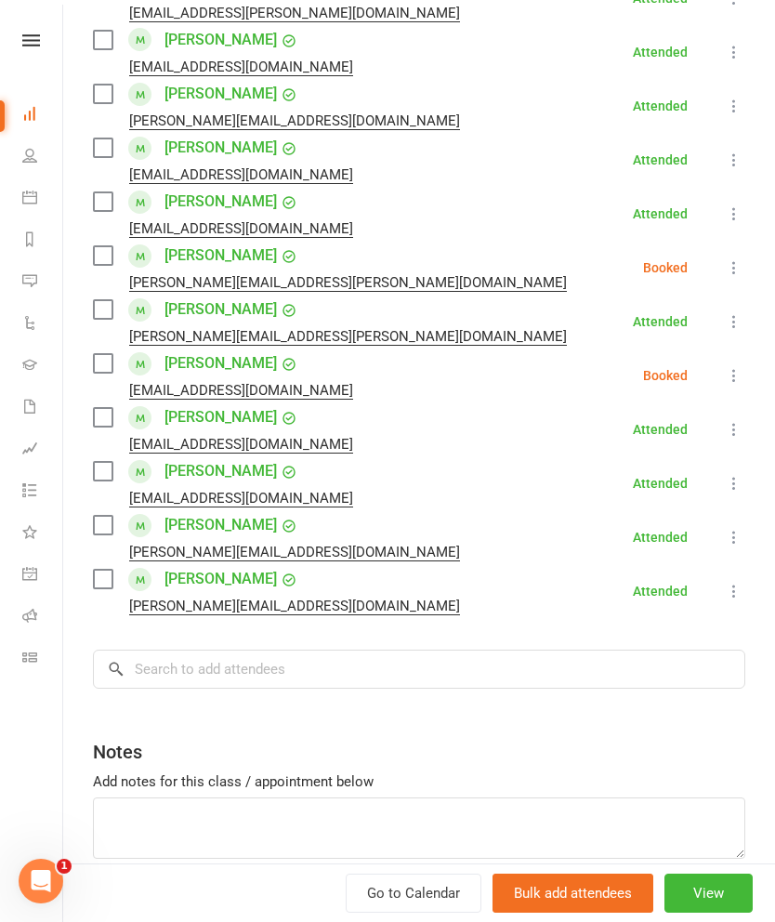
scroll to position [2134, 0]
click at [218, 650] on input "search" at bounding box center [419, 669] width 653 height 39
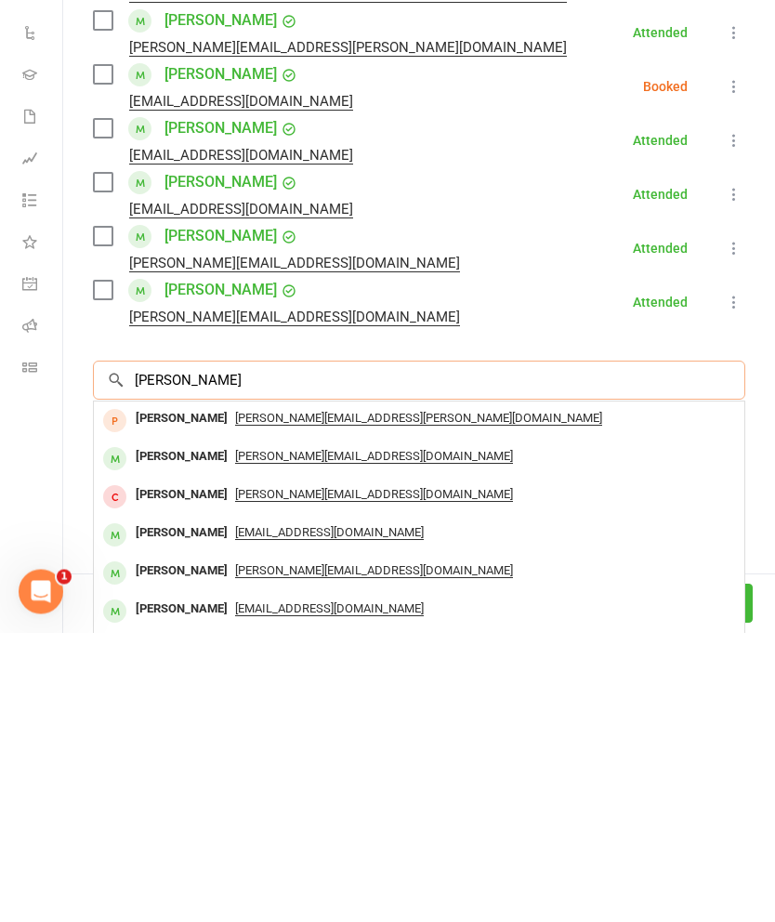
type input "[PERSON_NAME]"
click at [153, 695] on div "[PERSON_NAME]" at bounding box center [181, 708] width 107 height 27
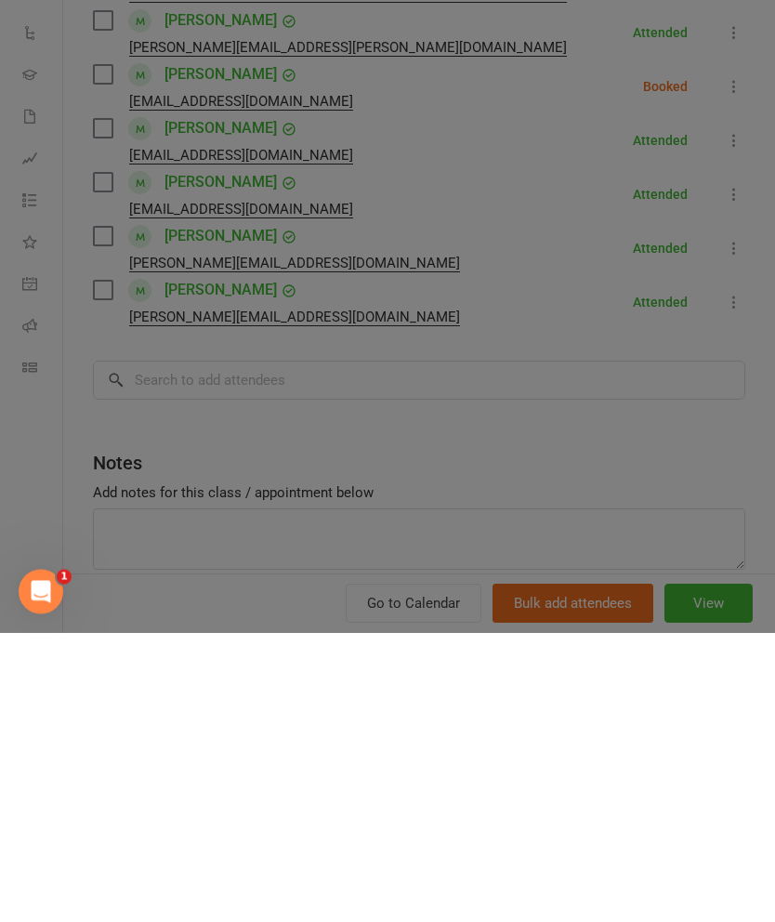
scroll to position [1450, 0]
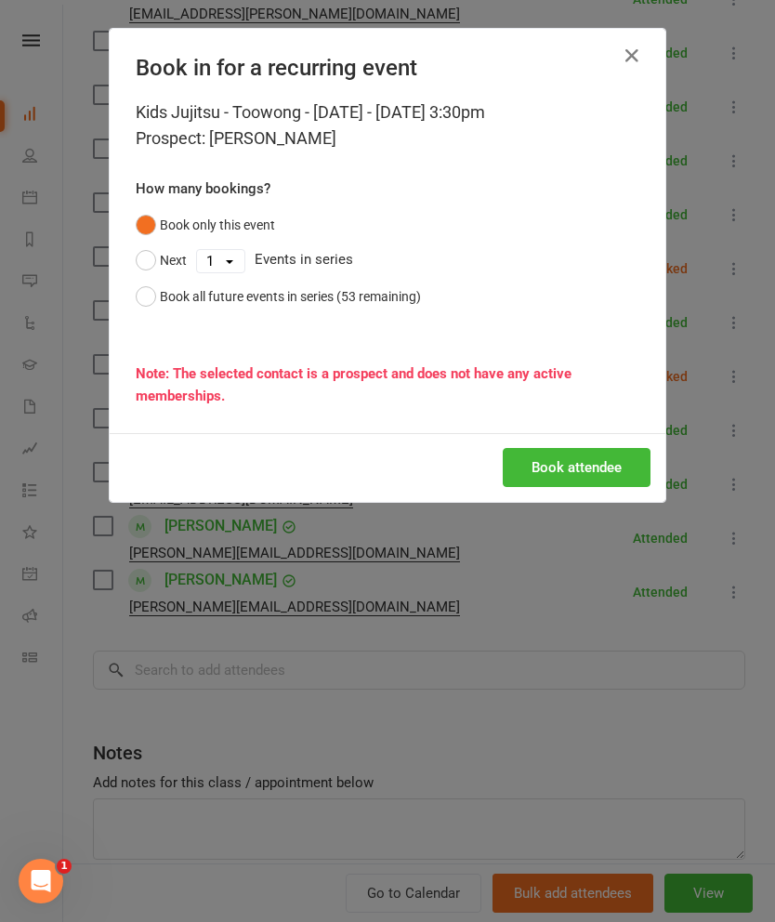
click at [586, 458] on button "Book attendee" at bounding box center [577, 467] width 148 height 39
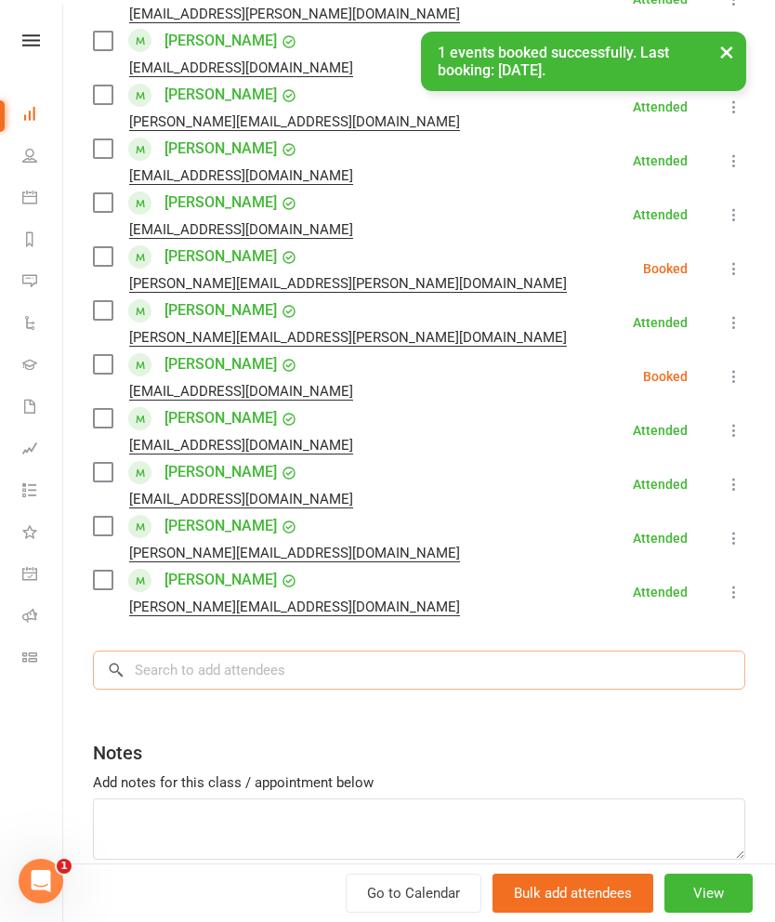
click at [447, 651] on input "search" at bounding box center [419, 670] width 653 height 39
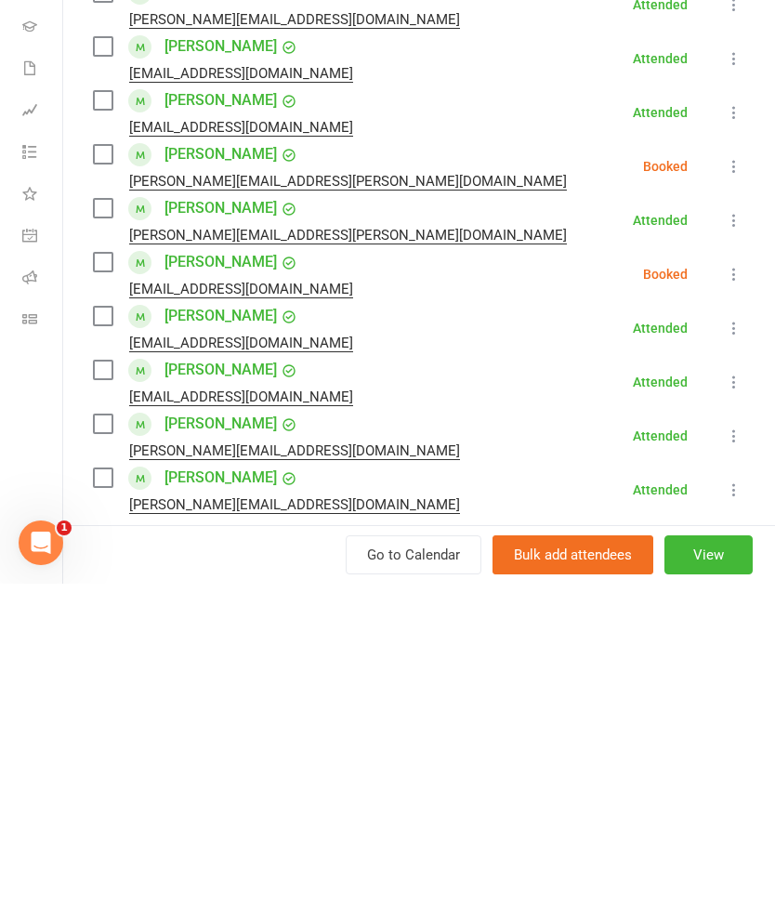
scroll to position [1943, 0]
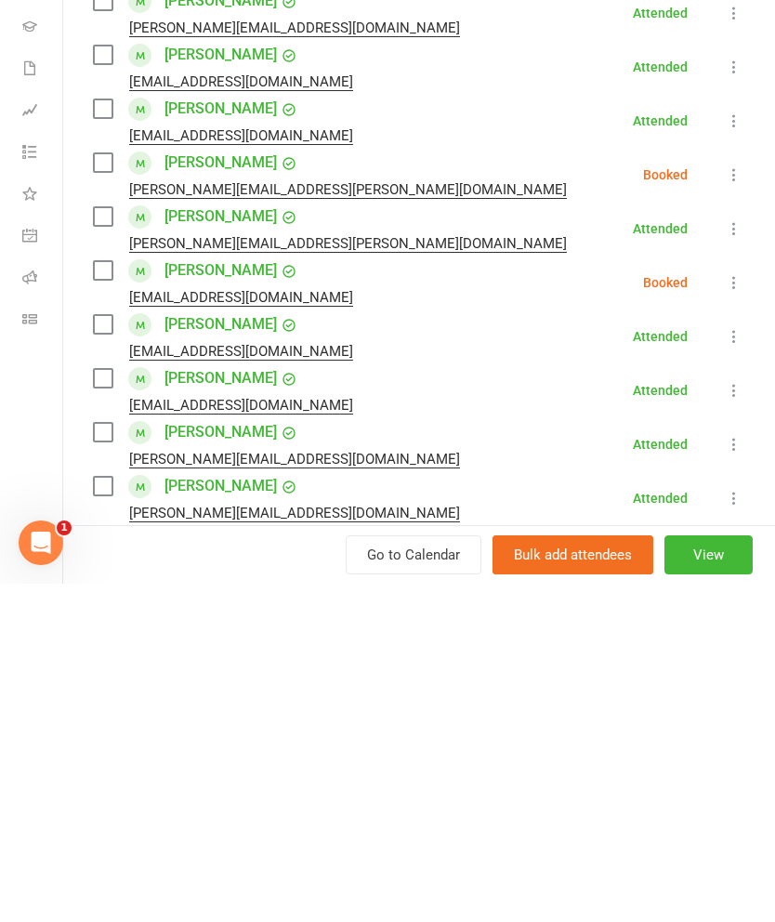
click at [103, 600] on label at bounding box center [102, 609] width 19 height 19
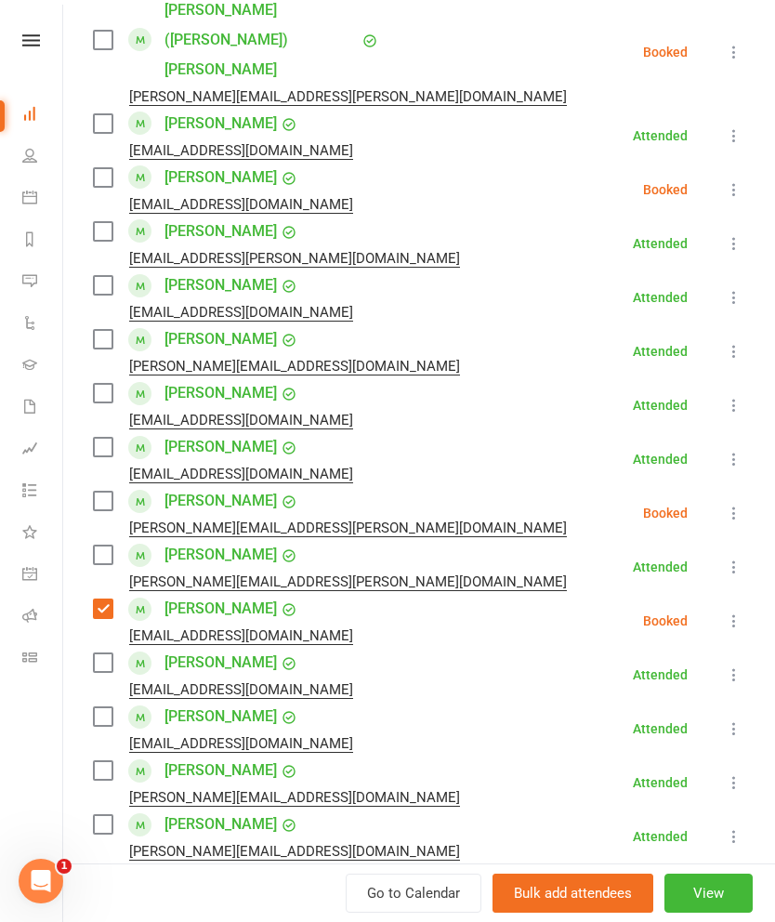
click at [104, 492] on label at bounding box center [102, 501] width 19 height 19
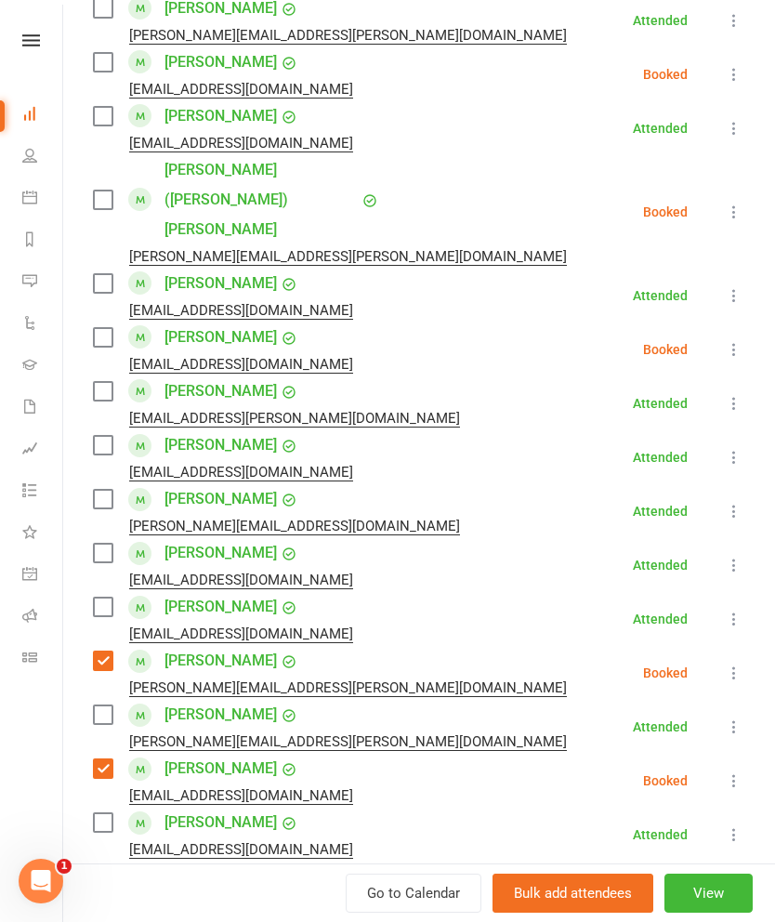
scroll to position [1787, 0]
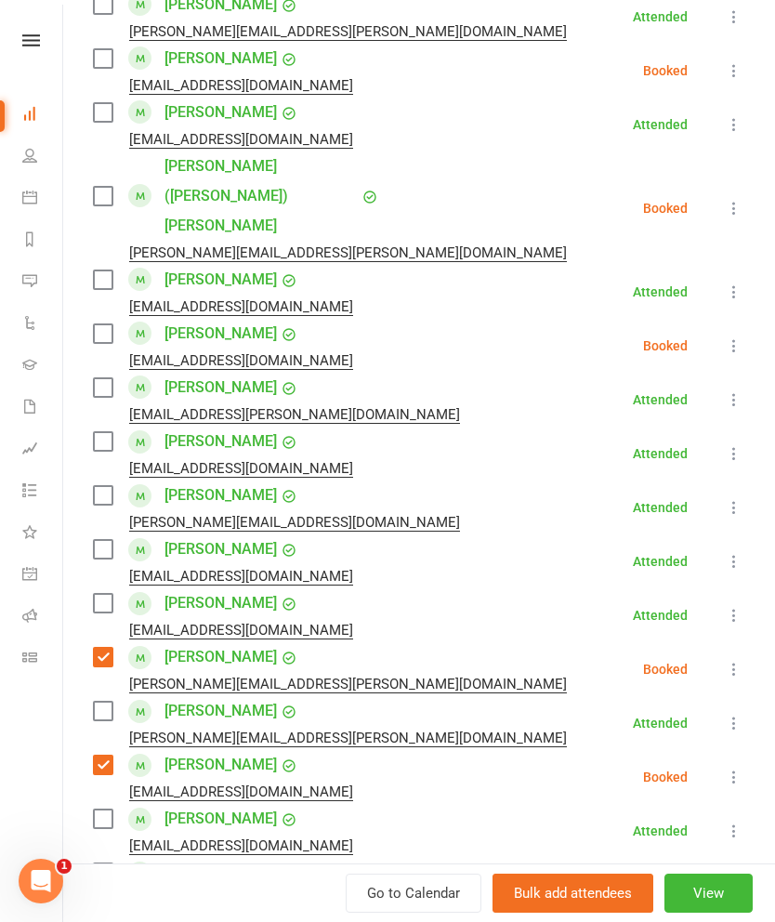
click at [102, 324] on label at bounding box center [102, 333] width 19 height 19
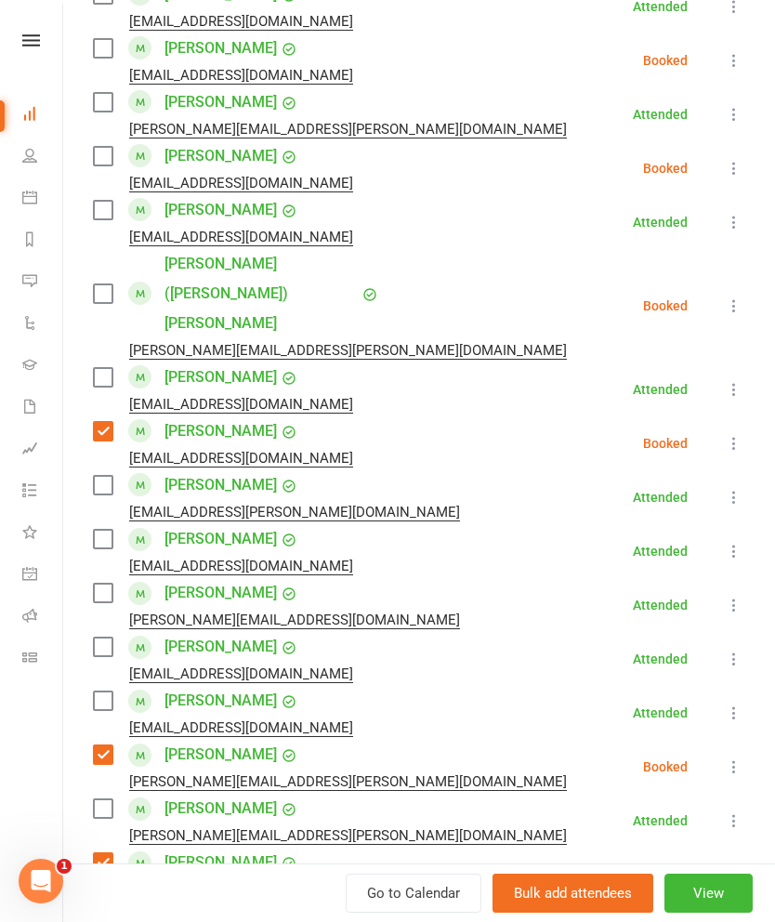
scroll to position [1664, 0]
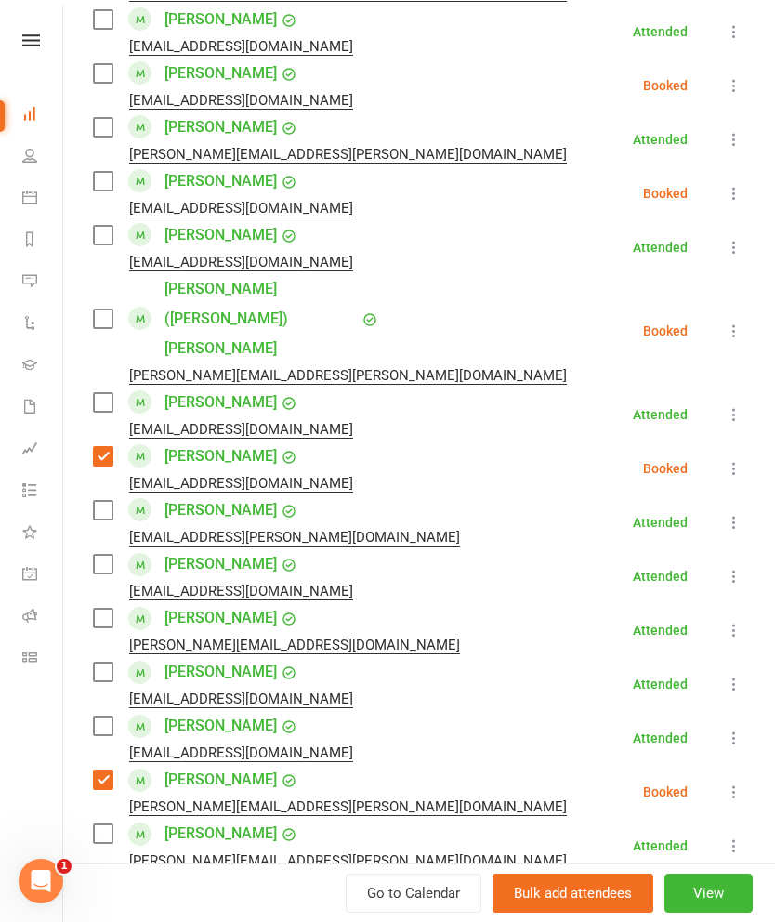
click at [112, 310] on label at bounding box center [102, 319] width 19 height 19
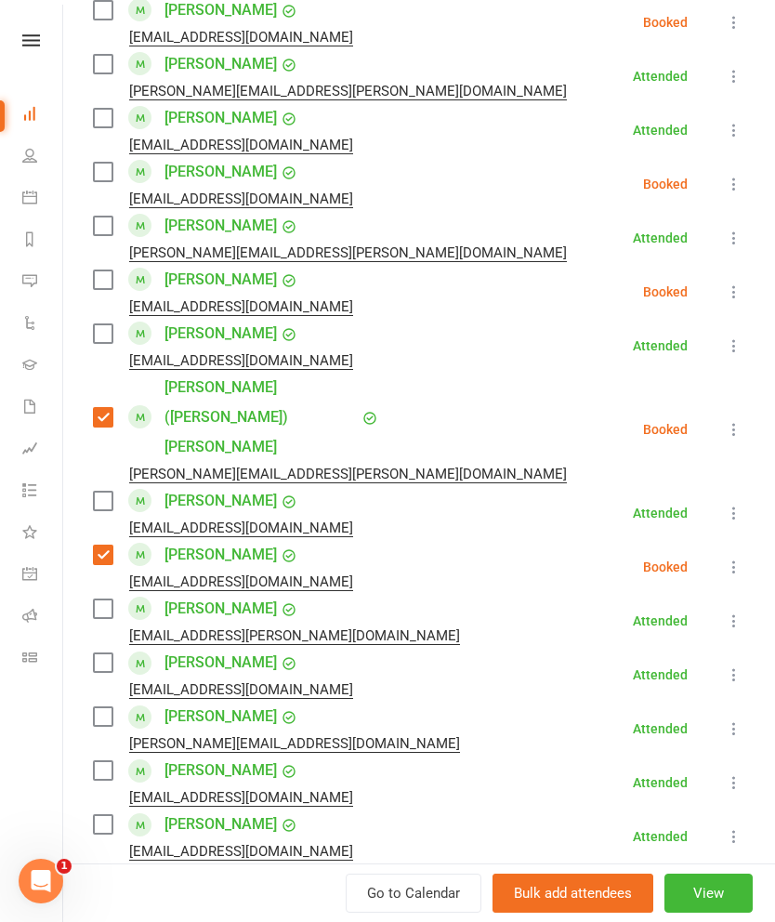
scroll to position [1561, 0]
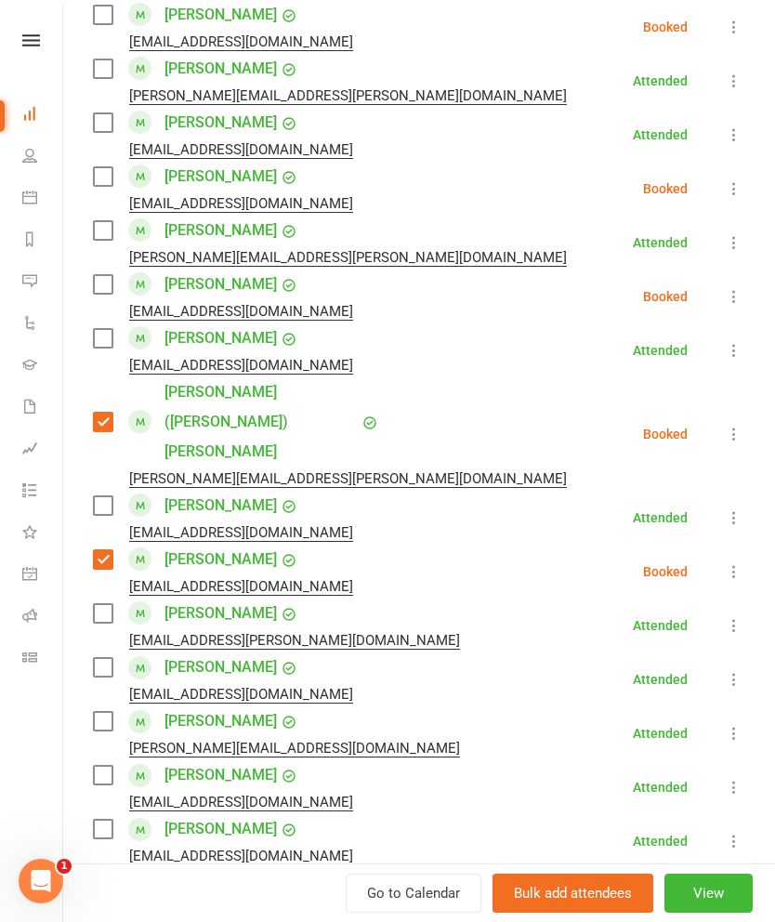
click at [106, 275] on label at bounding box center [102, 284] width 19 height 19
click at [112, 167] on label at bounding box center [102, 176] width 19 height 19
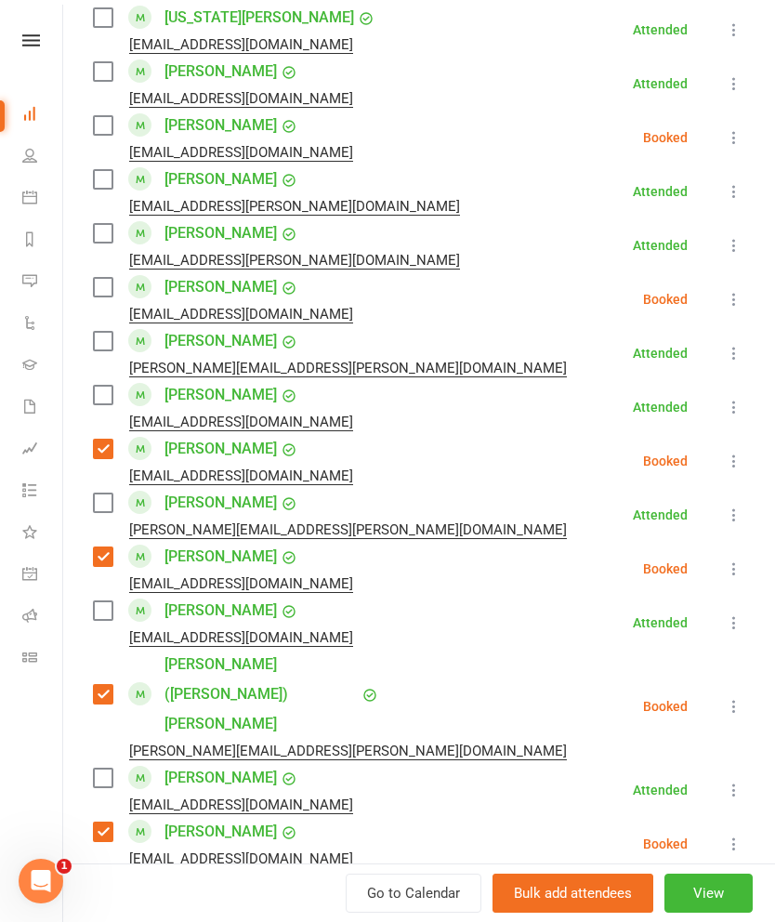
scroll to position [1277, 0]
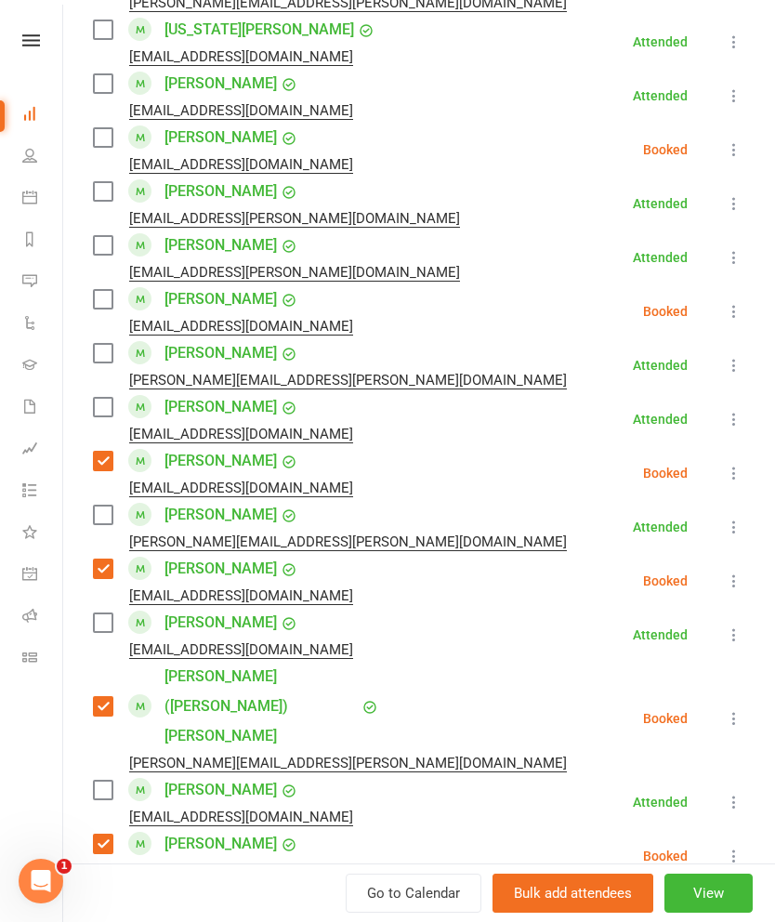
click at [112, 290] on label at bounding box center [102, 299] width 19 height 19
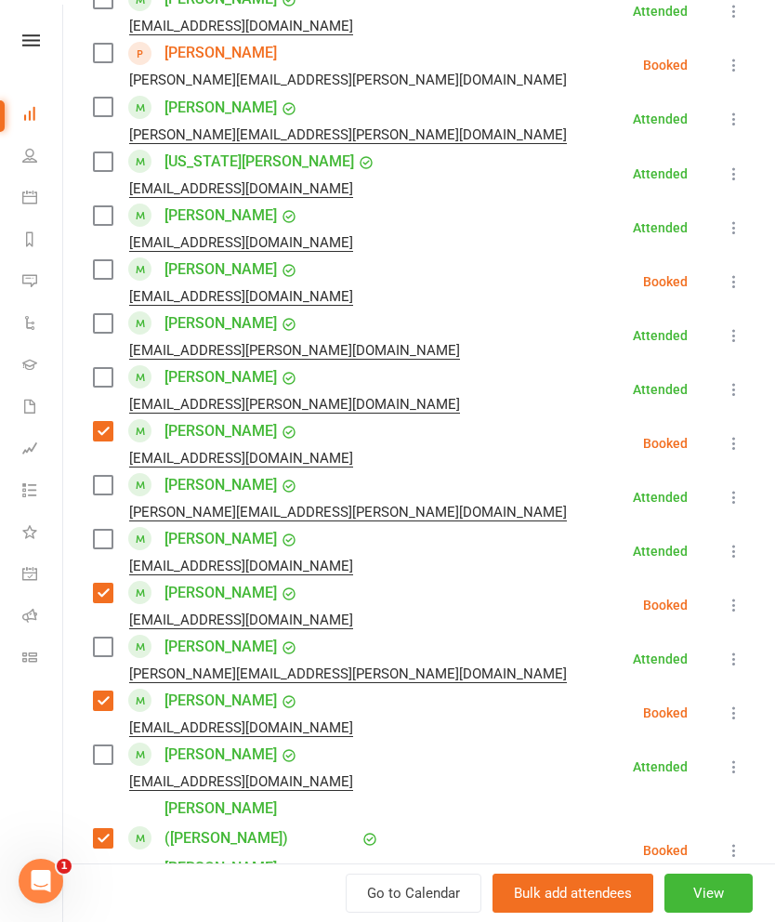
scroll to position [1142, 0]
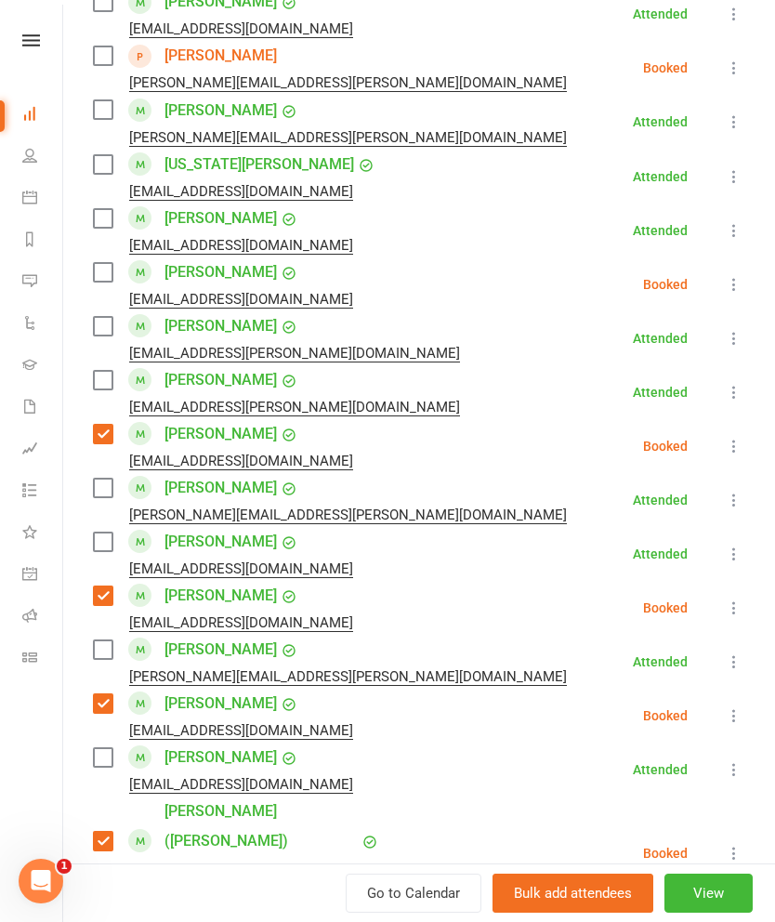
click at [112, 263] on label at bounding box center [102, 272] width 19 height 19
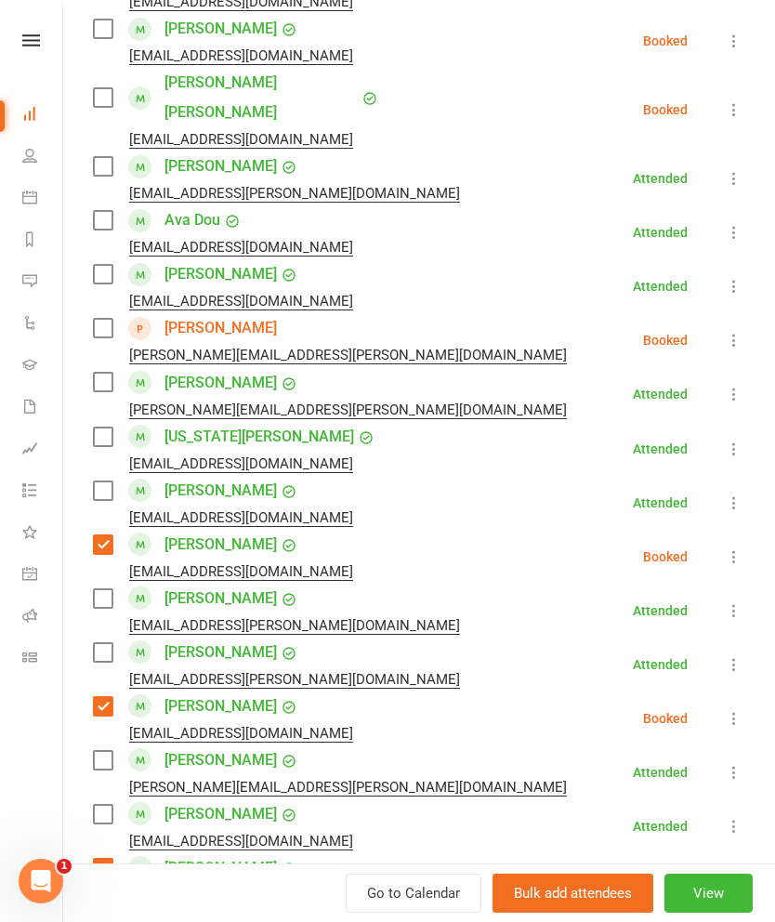
scroll to position [863, 0]
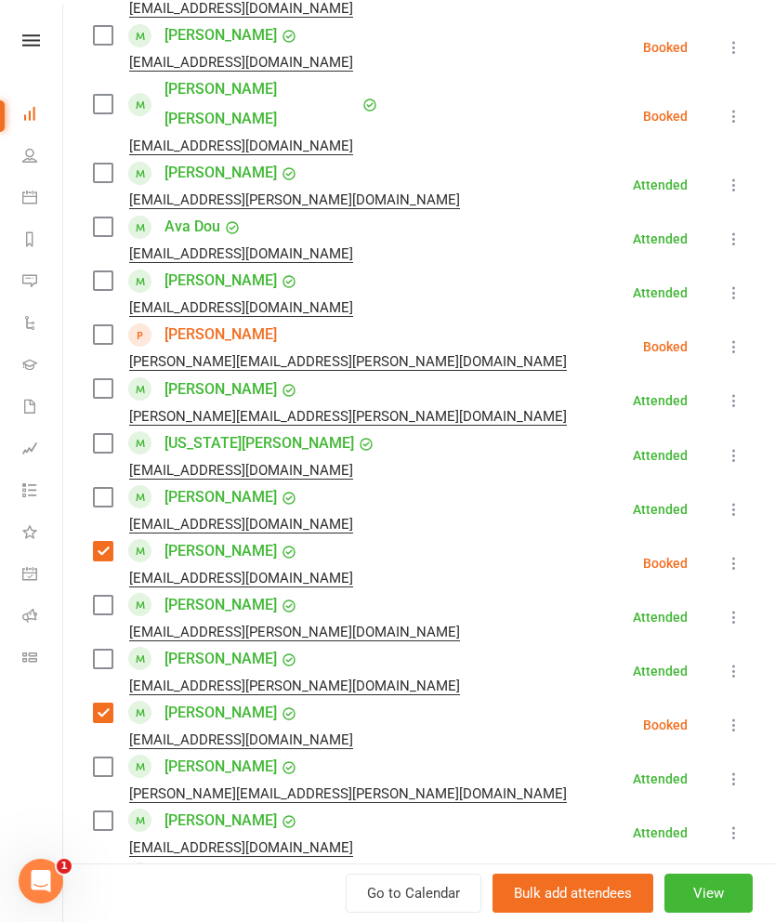
click at [102, 325] on label at bounding box center [102, 334] width 19 height 19
click at [101, 325] on label at bounding box center [102, 334] width 19 height 19
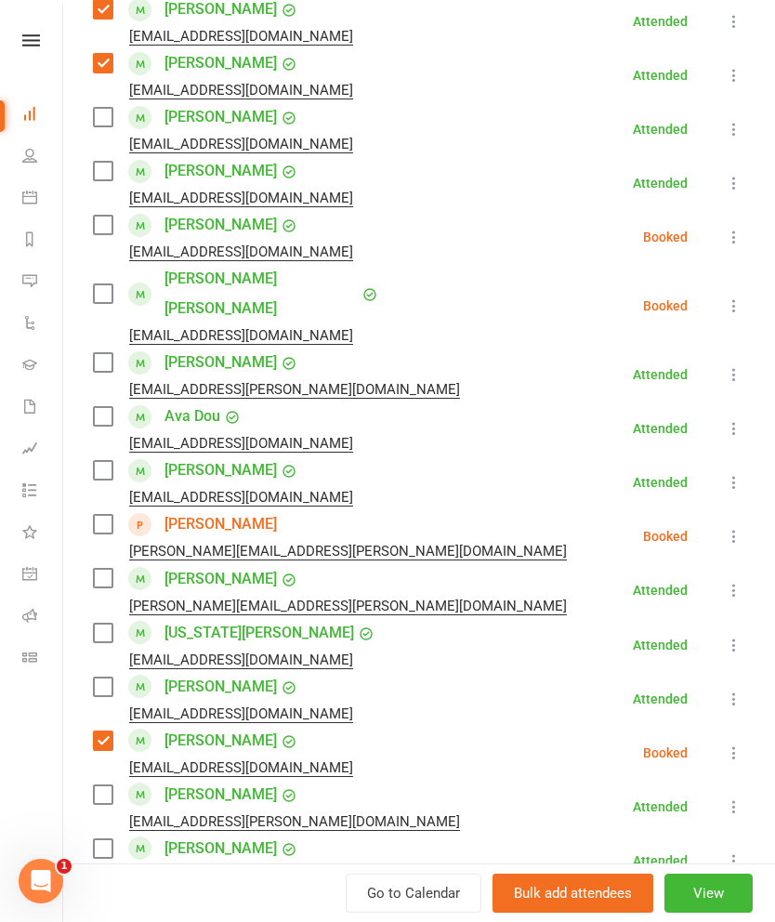
scroll to position [590, 0]
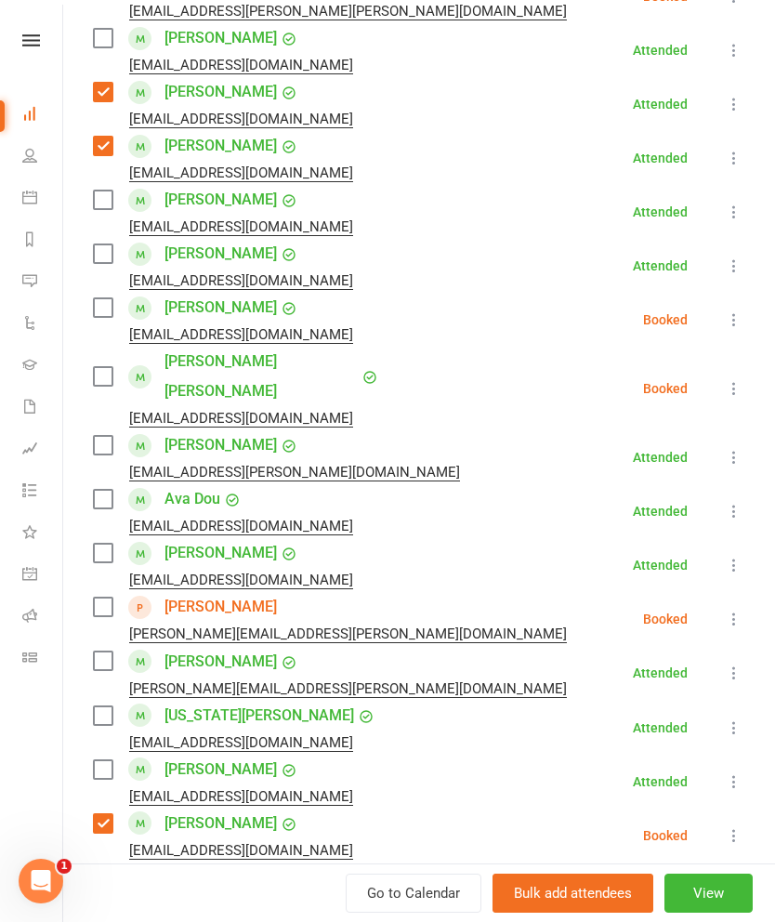
click at [104, 367] on label at bounding box center [102, 376] width 19 height 19
click at [99, 303] on label at bounding box center [102, 307] width 19 height 19
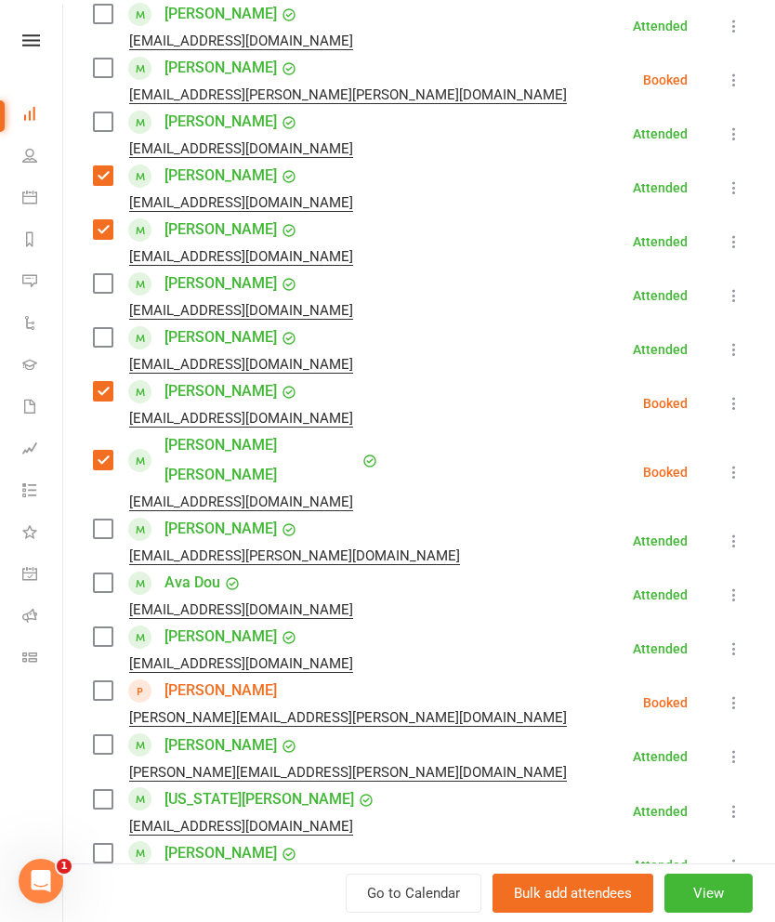
scroll to position [499, 0]
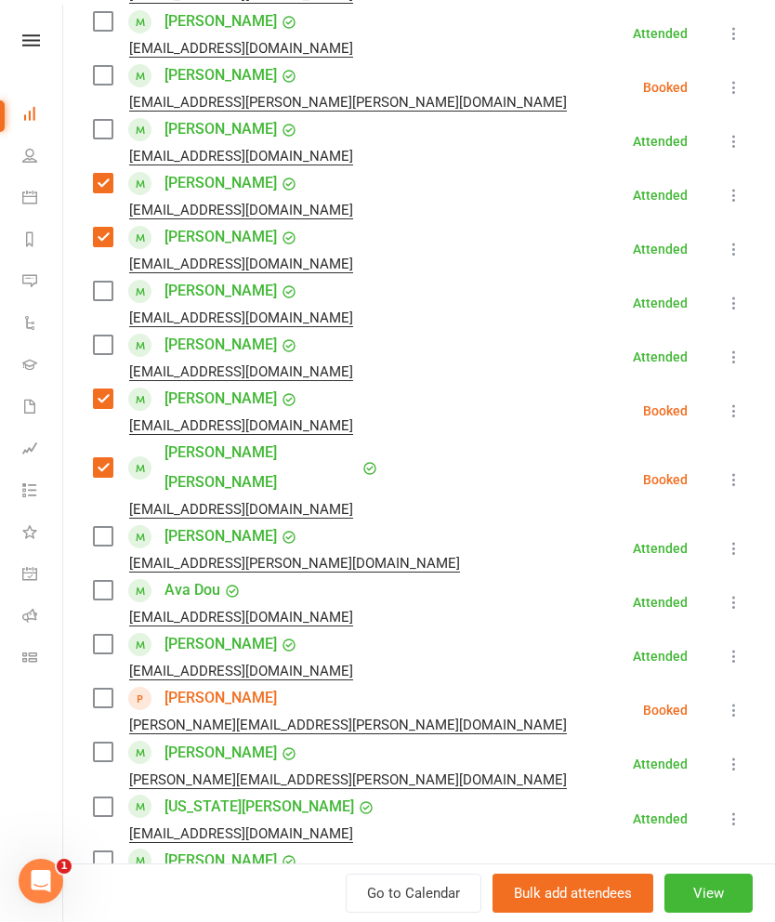
click at [101, 239] on label at bounding box center [102, 237] width 19 height 19
click at [96, 180] on label at bounding box center [102, 183] width 19 height 19
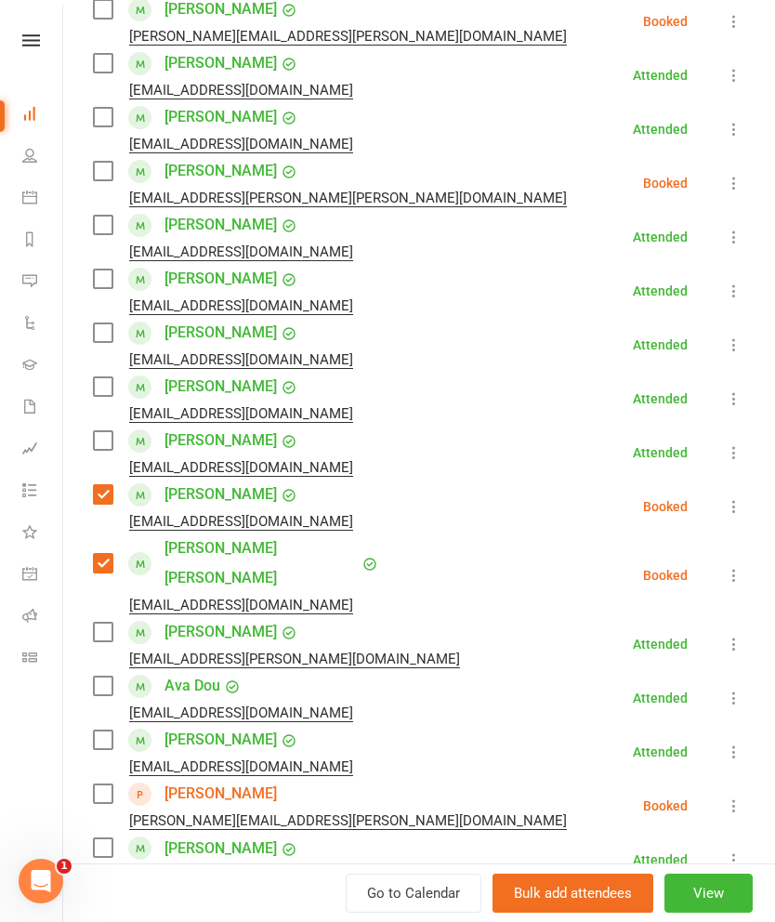
scroll to position [404, 0]
click at [112, 173] on label at bounding box center [102, 171] width 19 height 19
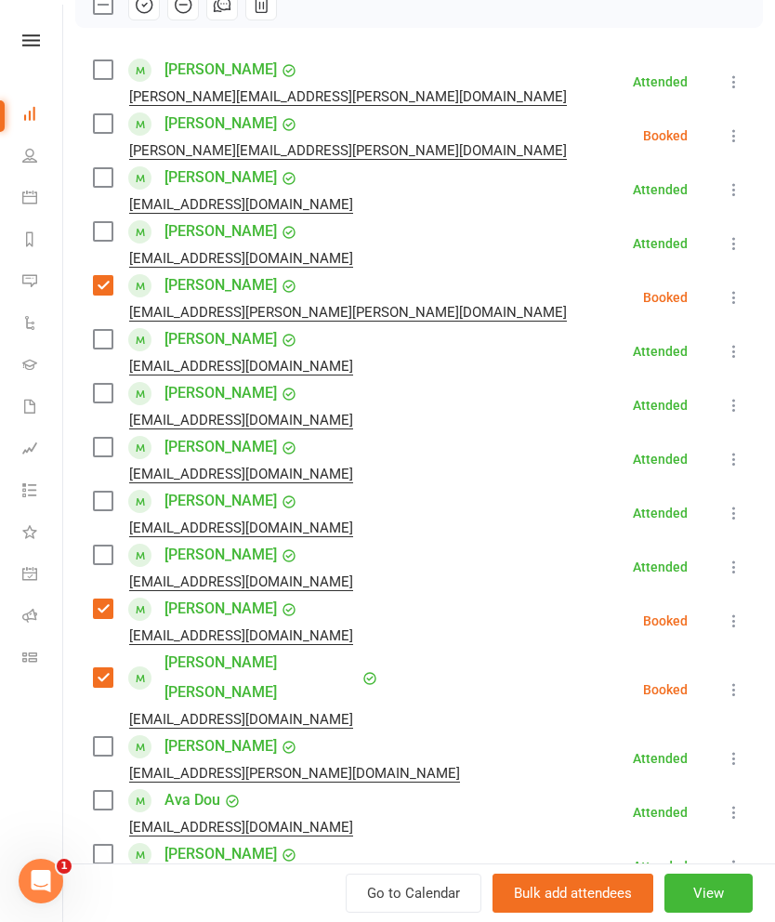
scroll to position [279, 0]
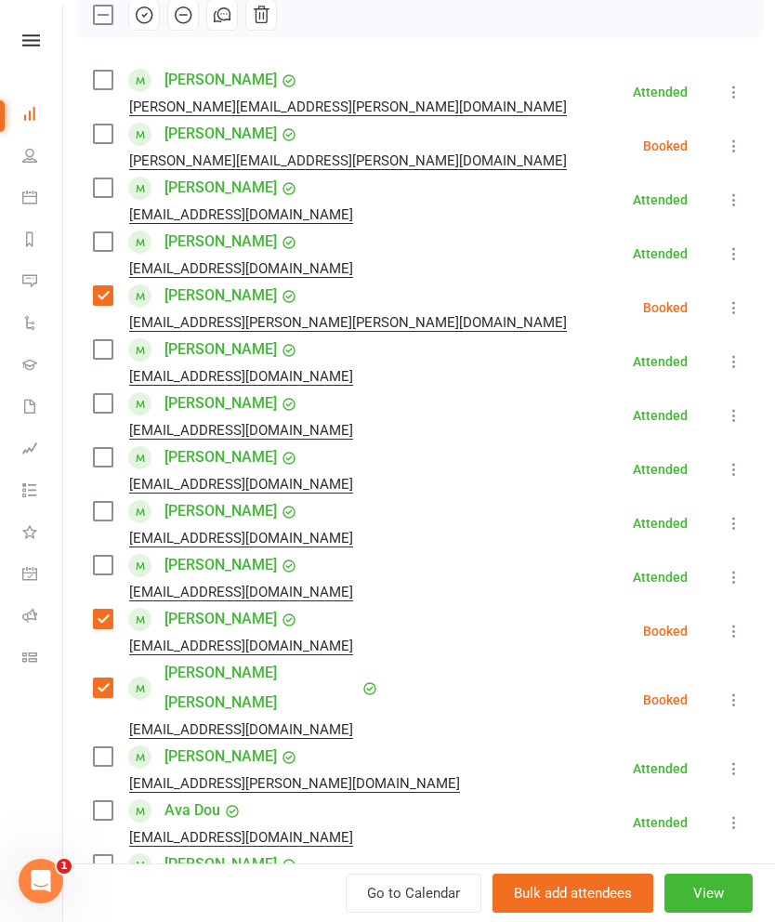
click at [99, 139] on label at bounding box center [102, 134] width 19 height 19
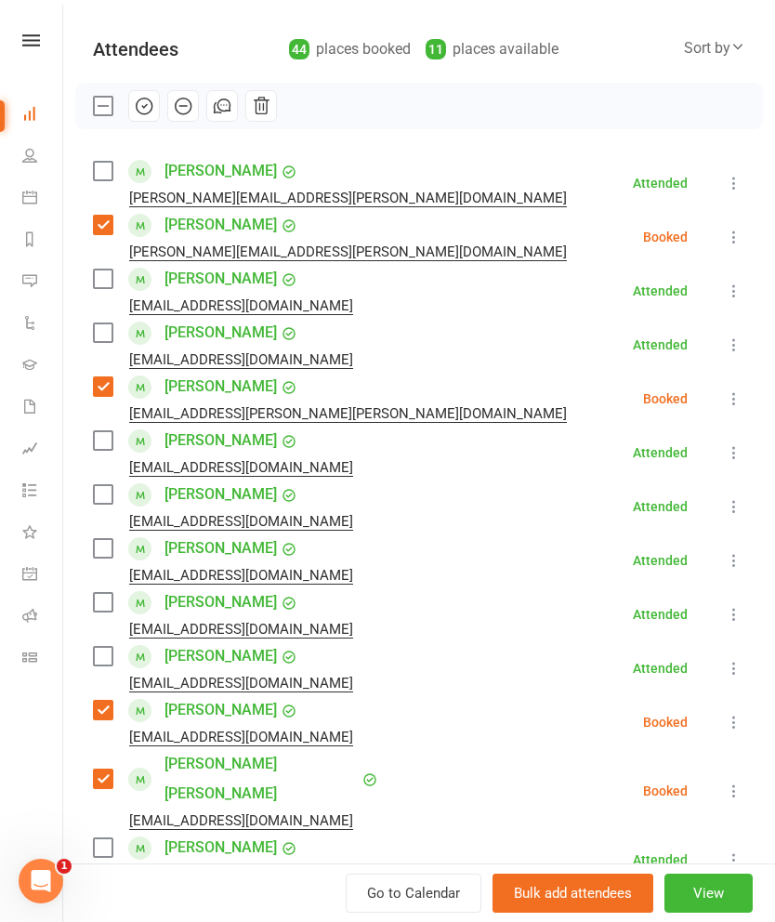
scroll to position [182, 0]
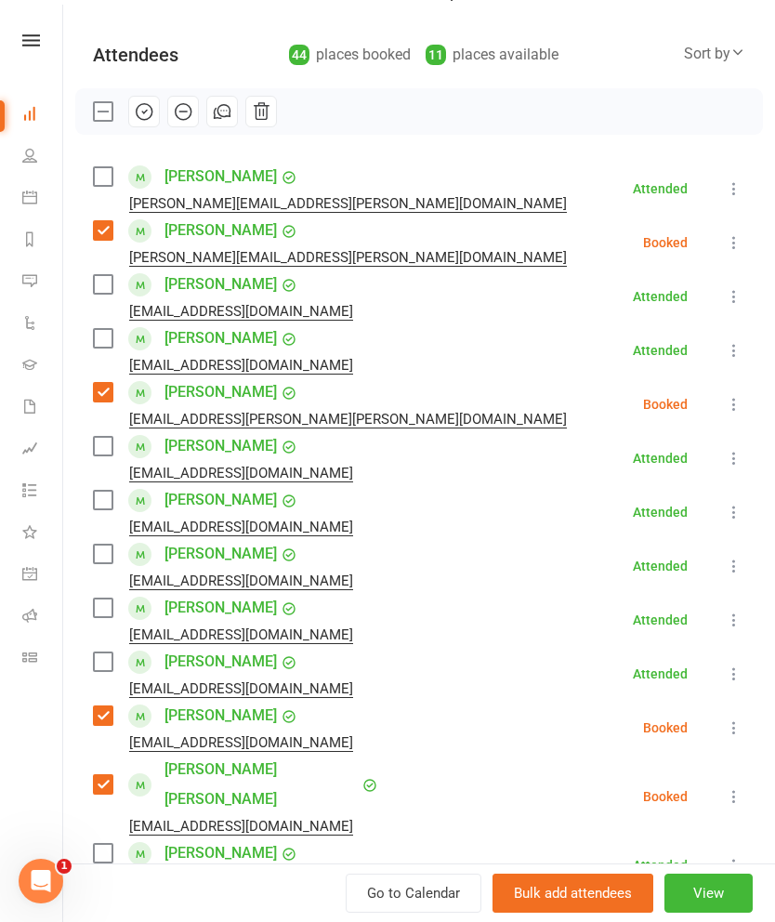
click at [178, 116] on icon "button" at bounding box center [184, 112] width 16 height 16
click at [102, 121] on label at bounding box center [102, 111] width 19 height 19
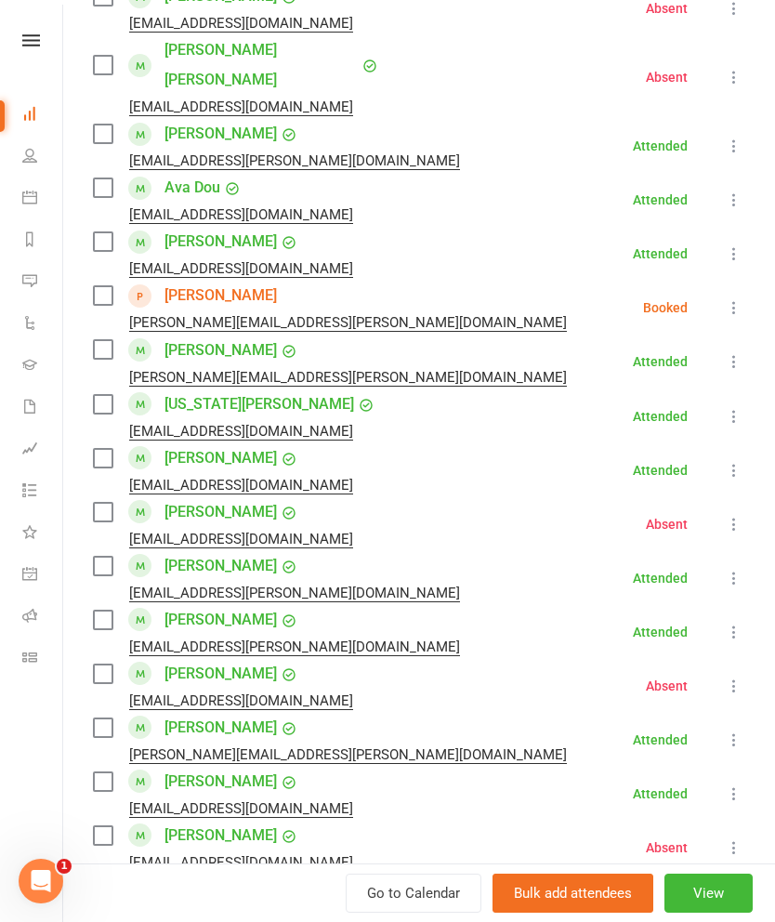
click at [105, 286] on label at bounding box center [102, 295] width 19 height 19
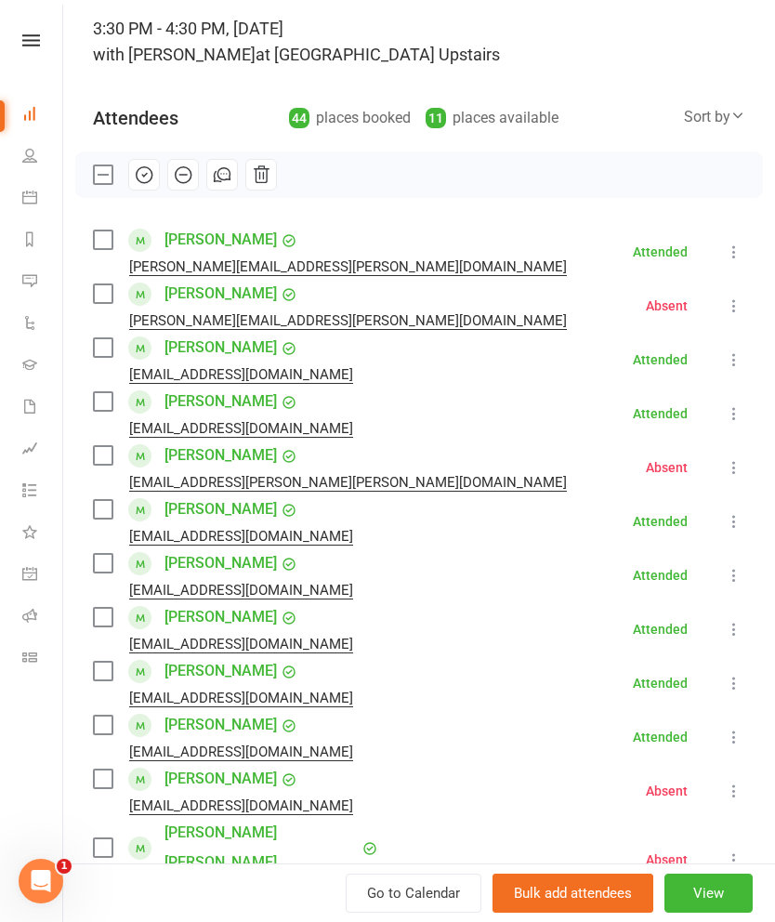
scroll to position [118, 0]
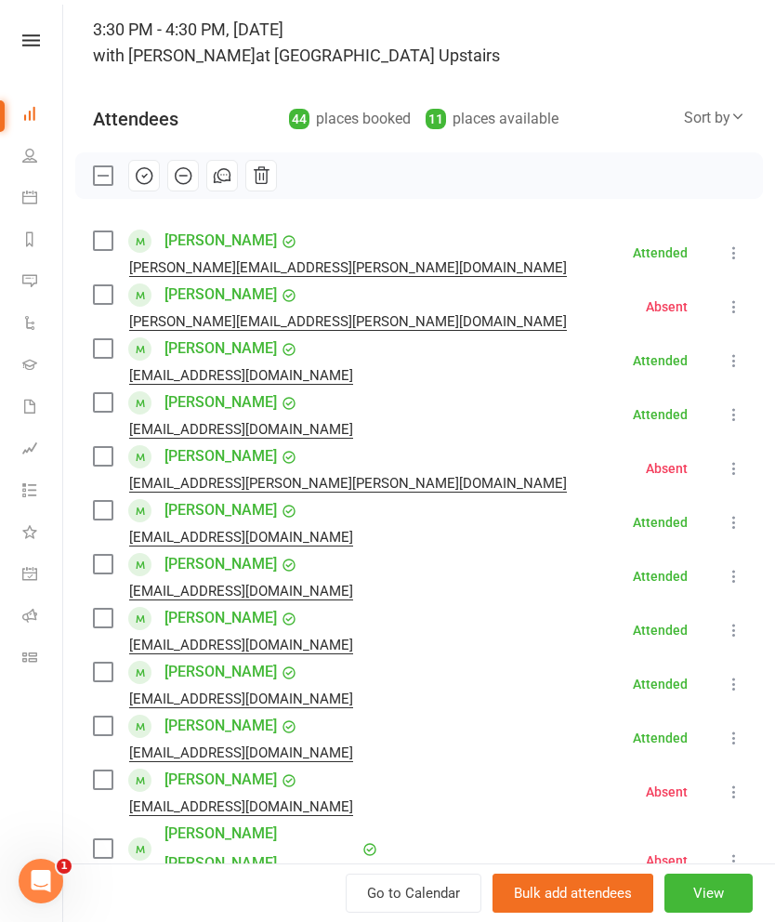
click at [141, 178] on icon "button" at bounding box center [144, 176] width 20 height 20
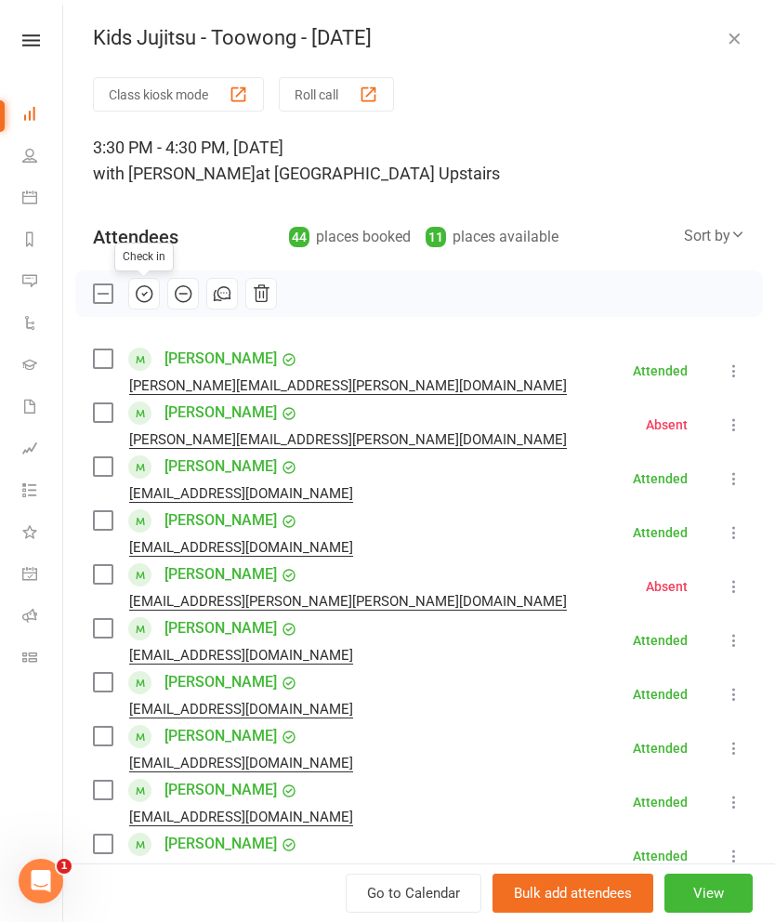
scroll to position [0, 0]
click at [349, 99] on button "Roll call" at bounding box center [336, 94] width 115 height 34
